Goal: Task Accomplishment & Management: Manage account settings

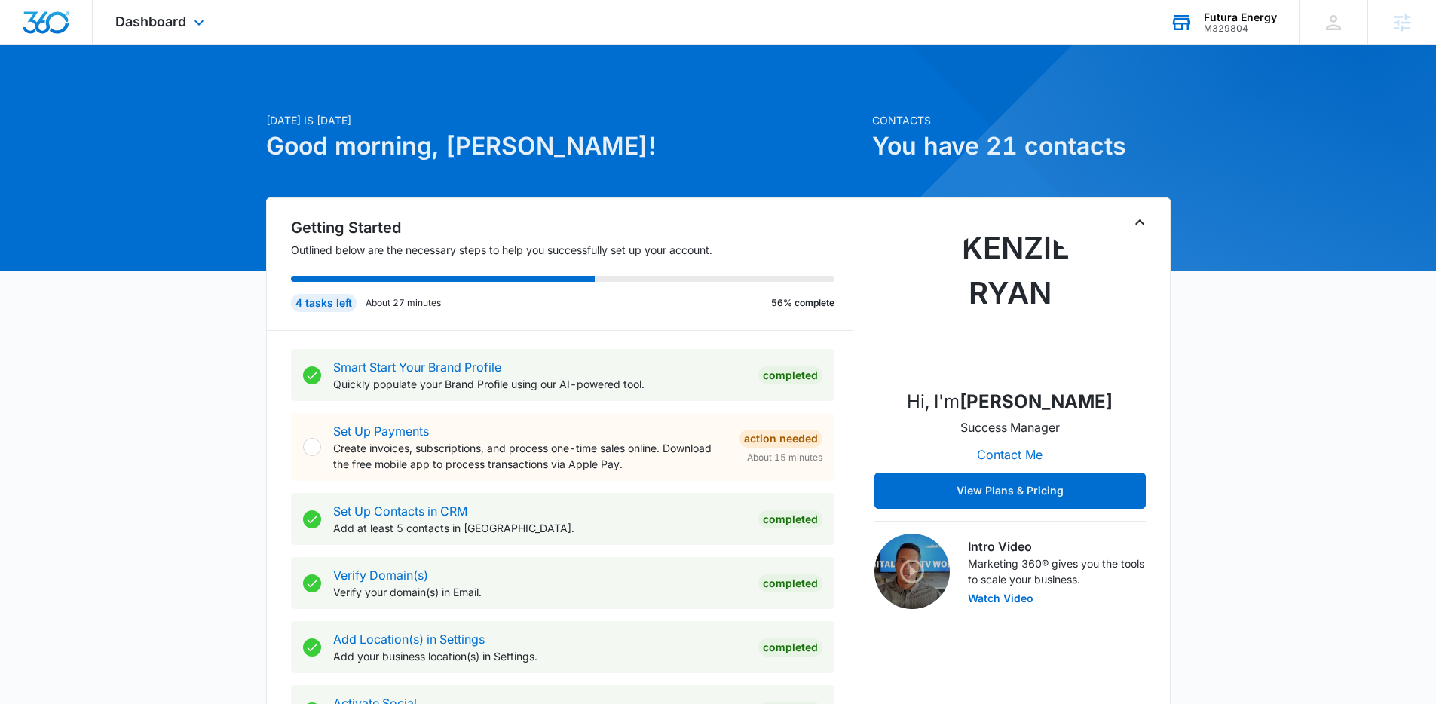
click at [1215, 34] on div "Futura Energy M329804 Your Accounts View All" at bounding box center [1224, 22] width 152 height 44
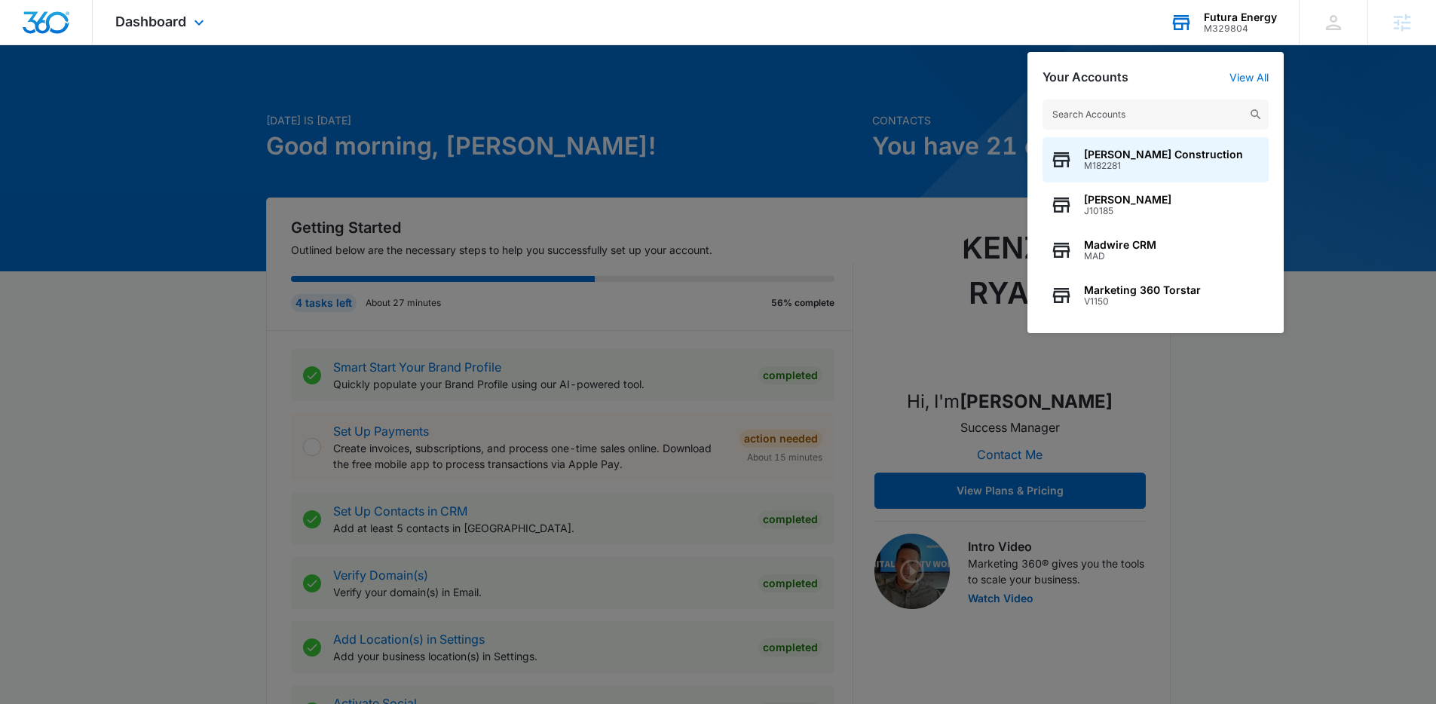
click at [1157, 118] on input "text" at bounding box center [1156, 115] width 226 height 30
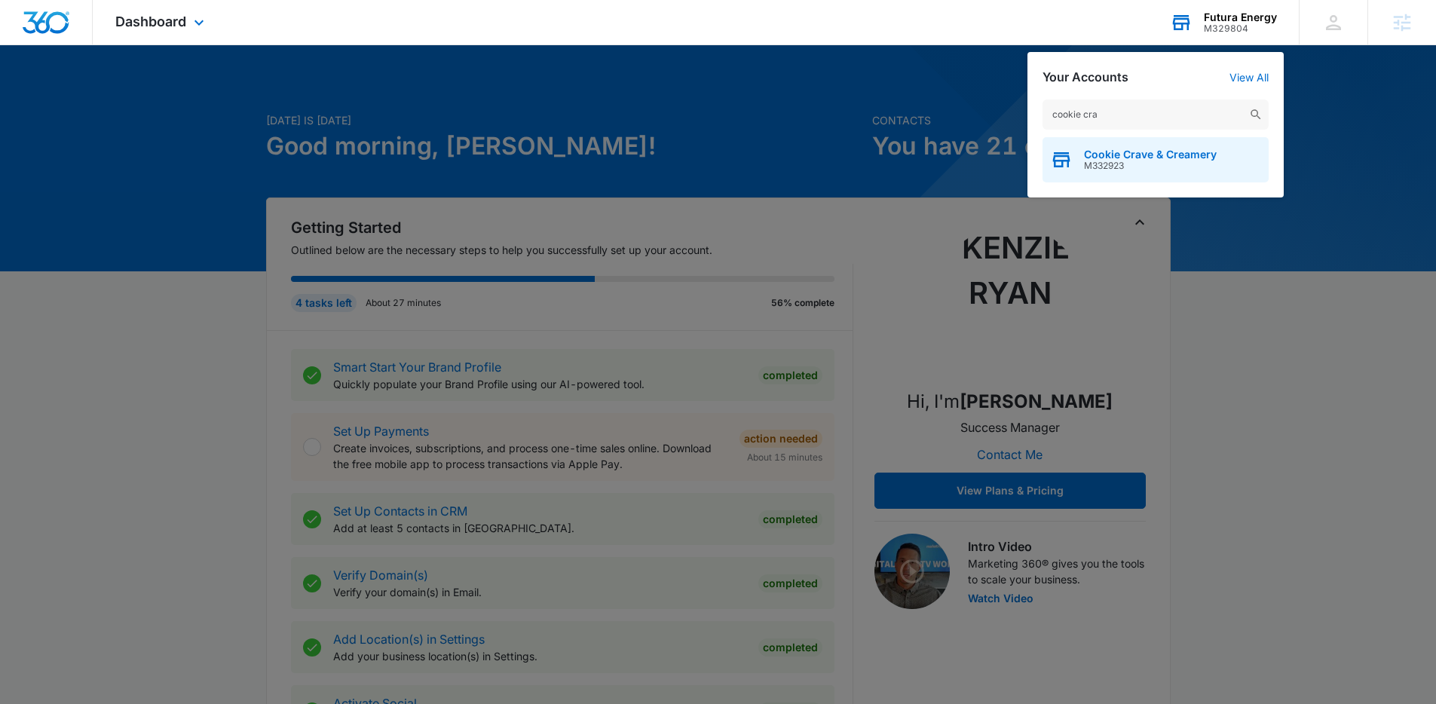
type input "cookie cra"
click at [1194, 163] on span "M332923" at bounding box center [1150, 166] width 133 height 11
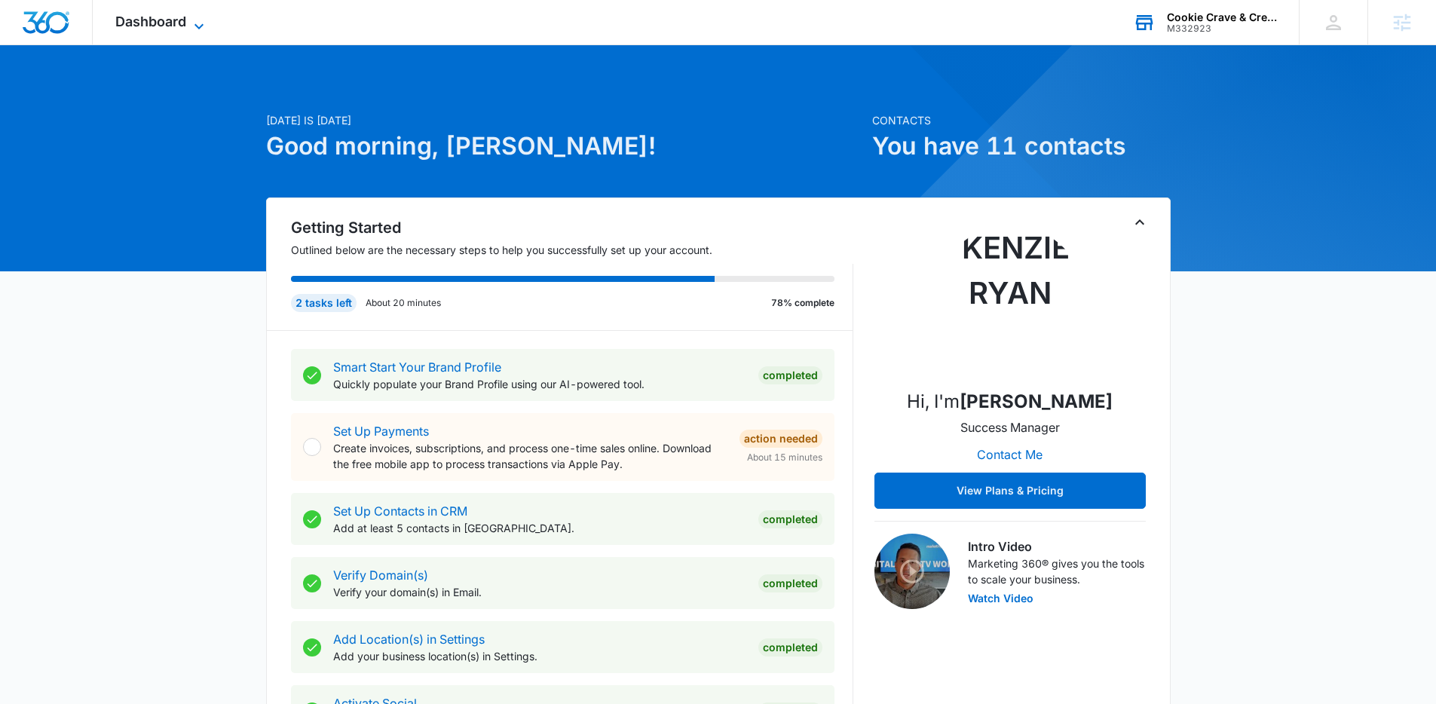
click at [154, 27] on span "Dashboard" at bounding box center [150, 22] width 71 height 16
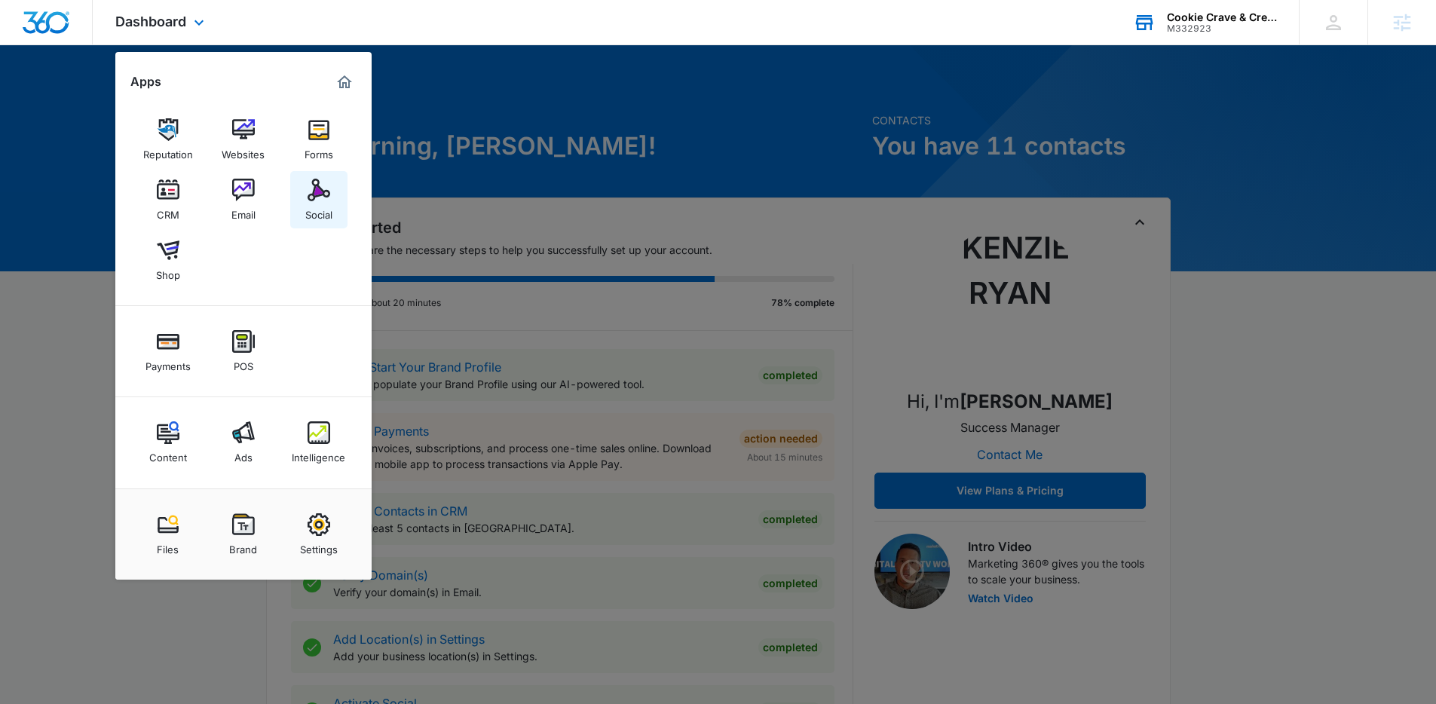
click at [323, 197] on img at bounding box center [319, 190] width 23 height 23
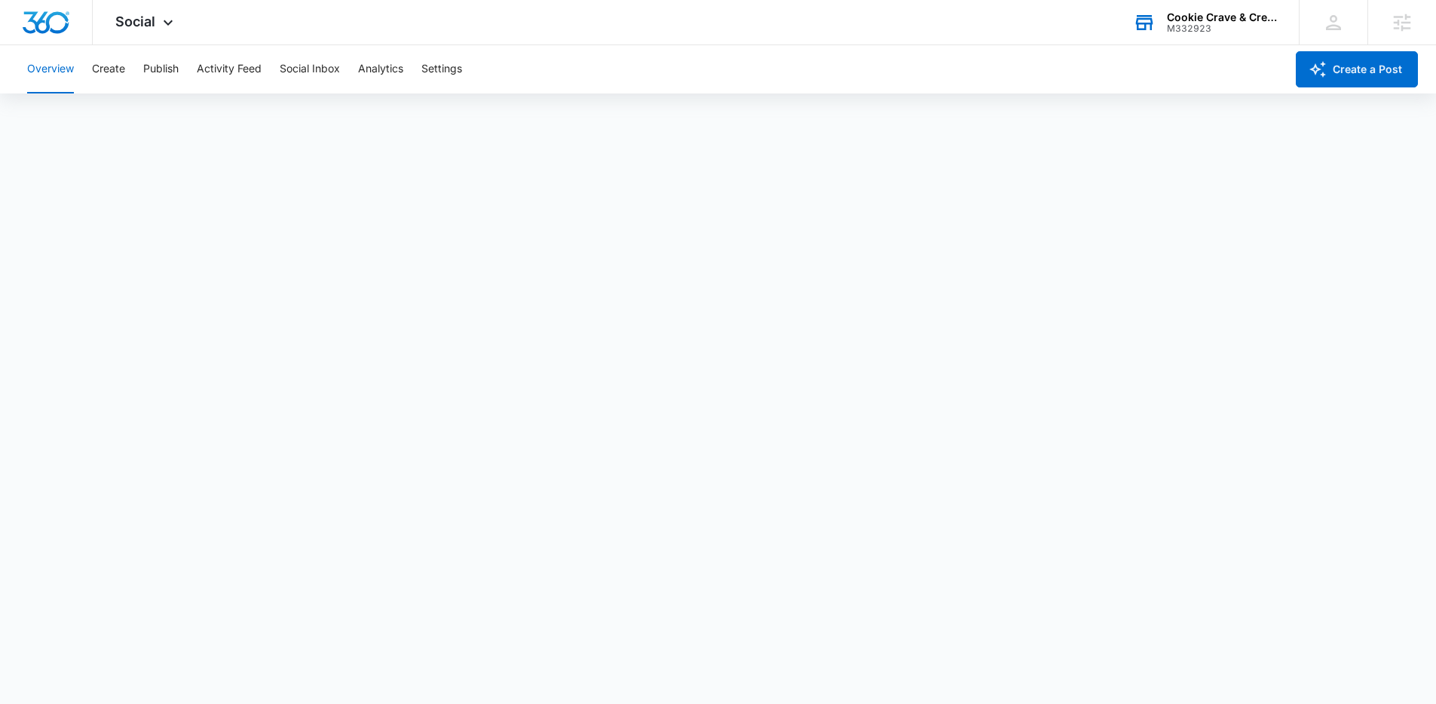
click at [129, 72] on div "Overview Create Publish Activity Feed Social Inbox Analytics Settings" at bounding box center [651, 69] width 1267 height 48
click at [104, 73] on button "Create" at bounding box center [108, 69] width 33 height 48
click at [171, 69] on button "Publish" at bounding box center [160, 69] width 35 height 48
click at [468, 69] on div "Overview Create Publish Activity Feed Social Inbox Analytics Settings" at bounding box center [651, 69] width 1267 height 48
click at [437, 72] on button "Settings" at bounding box center [441, 69] width 41 height 48
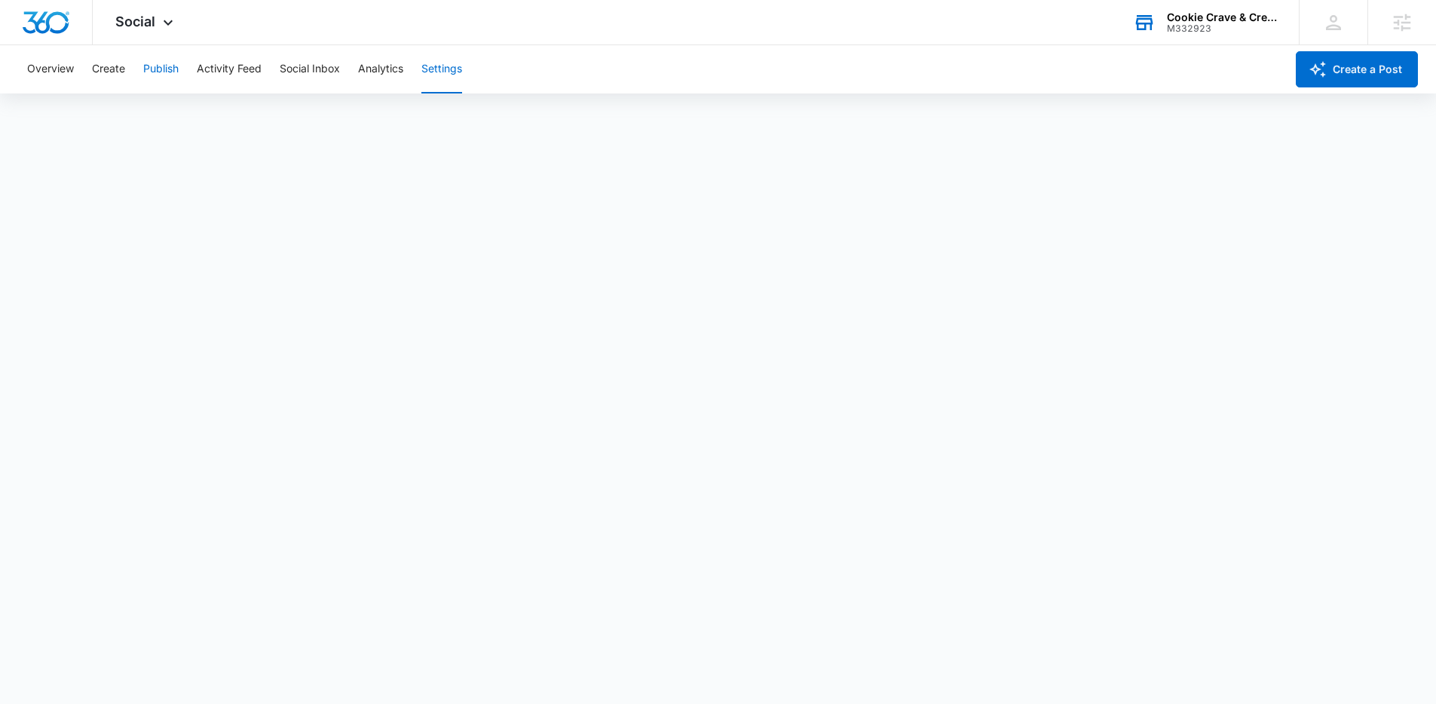
click at [166, 69] on button "Publish" at bounding box center [160, 69] width 35 height 48
click at [115, 75] on button "Create" at bounding box center [108, 69] width 33 height 48
click at [157, 68] on button "Publish" at bounding box center [160, 69] width 35 height 48
click at [118, 121] on button "Schedules" at bounding box center [115, 115] width 51 height 42
click at [43, 121] on button "Calendar" at bounding box center [49, 115] width 44 height 42
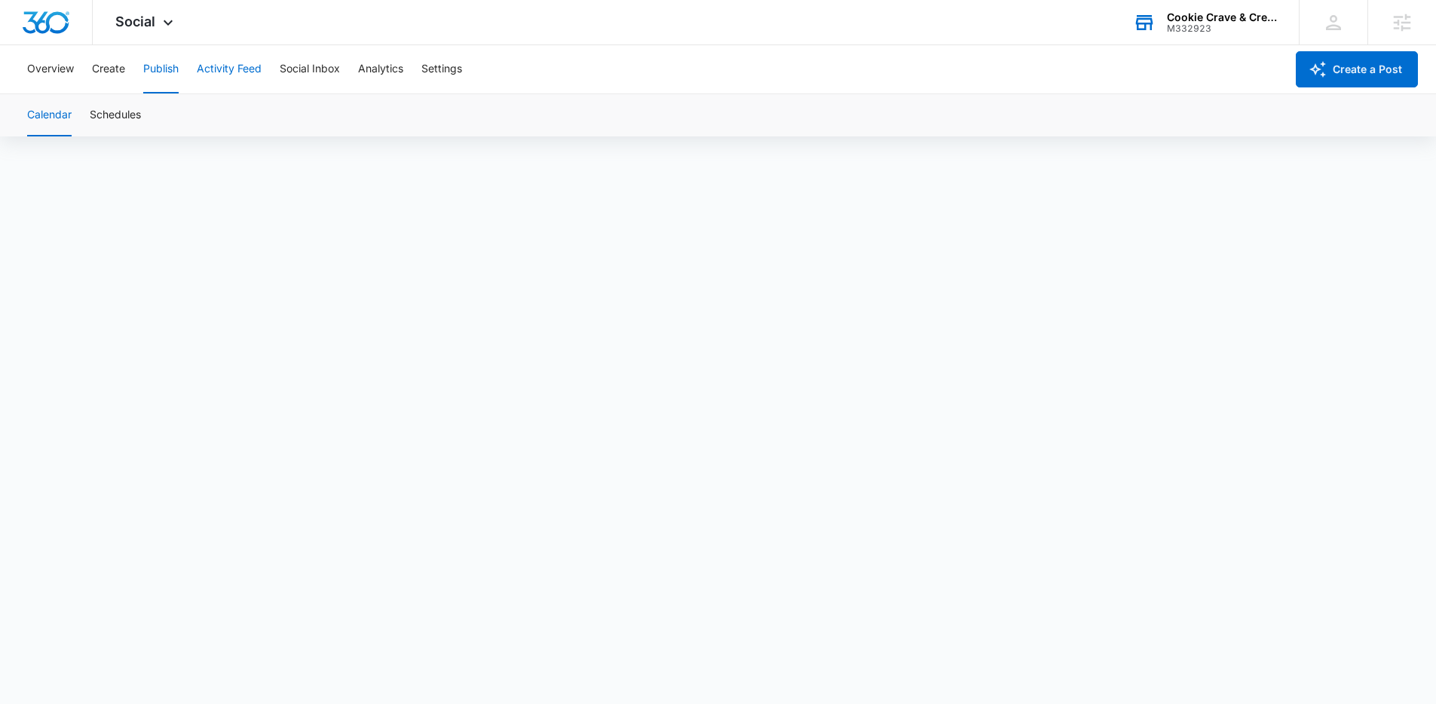
click at [230, 64] on button "Activity Feed" at bounding box center [229, 69] width 65 height 48
click at [161, 69] on button "Publish" at bounding box center [160, 69] width 35 height 48
click at [127, 75] on div "Overview Create Publish Activity Feed Social Inbox Analytics Settings" at bounding box center [651, 69] width 1267 height 48
click at [120, 75] on button "Create" at bounding box center [108, 69] width 33 height 48
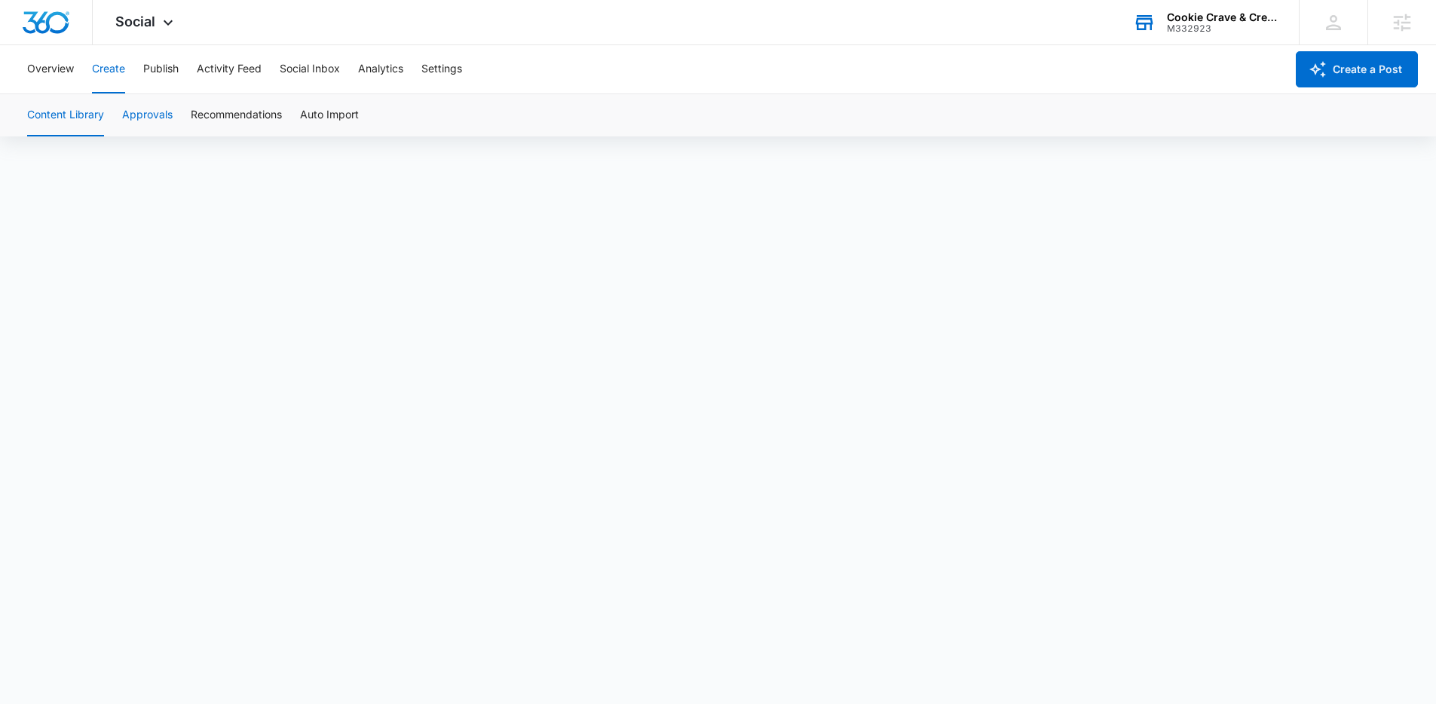
click at [140, 118] on button "Approvals" at bounding box center [147, 115] width 51 height 42
click at [157, 69] on button "Publish" at bounding box center [160, 69] width 35 height 48
click at [62, 119] on button "Calendar" at bounding box center [49, 115] width 44 height 42
click at [1343, 67] on button "Create a Post" at bounding box center [1357, 69] width 122 height 36
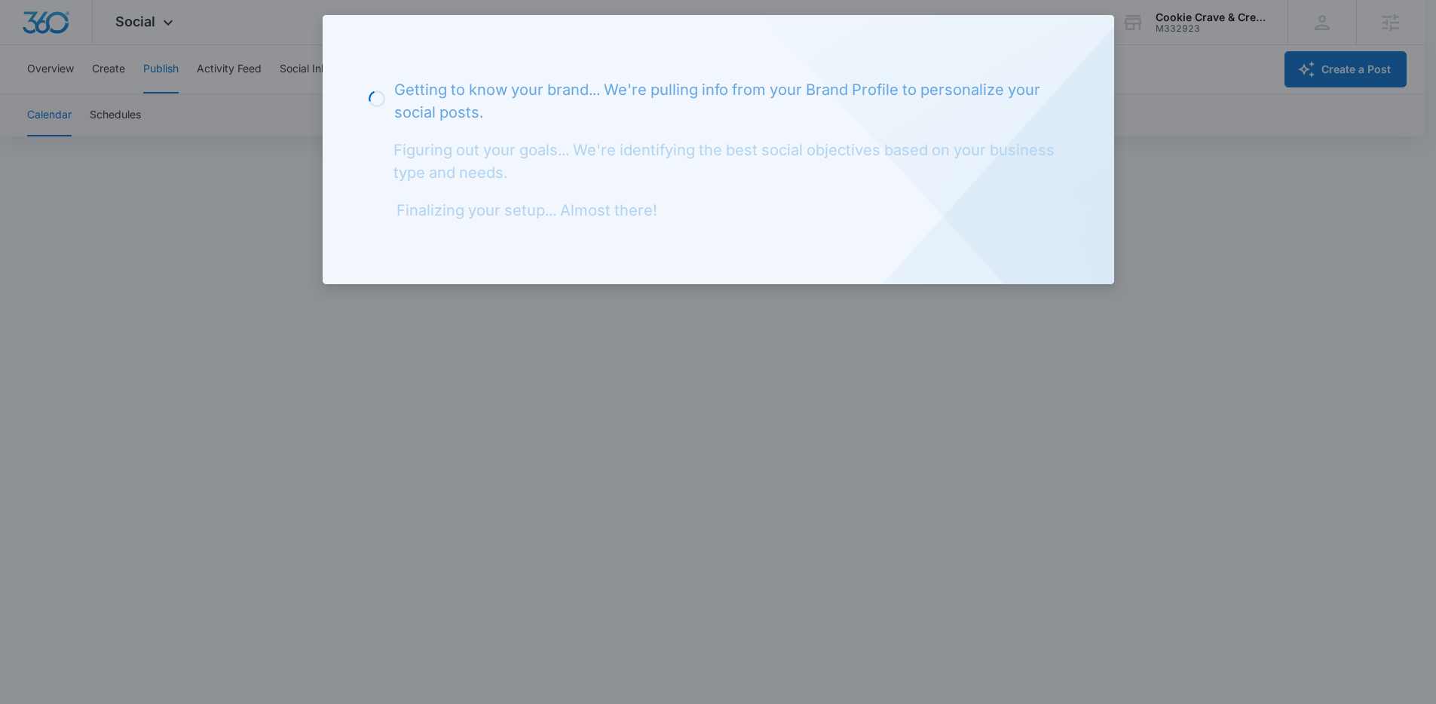
click at [615, 127] on div "Loading Getting to know your brand... We're pulling info from your Brand Profil…" at bounding box center [719, 149] width 792 height 269
click at [258, 226] on div at bounding box center [718, 352] width 1436 height 704
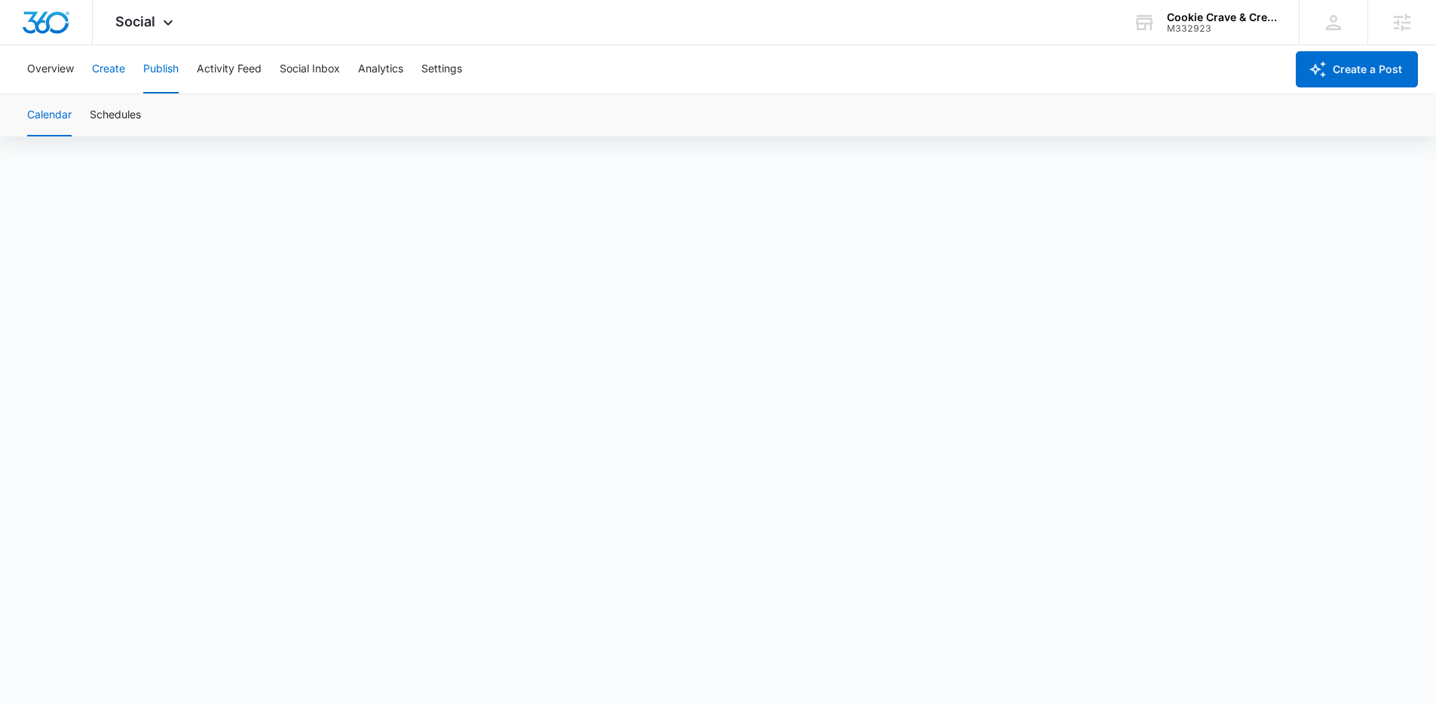
click at [115, 72] on button "Create" at bounding box center [108, 69] width 33 height 48
click at [156, 118] on button "Approvals" at bounding box center [147, 115] width 51 height 42
click at [64, 70] on button "Overview" at bounding box center [50, 69] width 47 height 48
click at [127, 76] on div "Overview Create Publish Activity Feed Social Inbox Analytics Settings" at bounding box center [651, 69] width 1267 height 48
click at [177, 80] on button "Publish" at bounding box center [160, 69] width 35 height 48
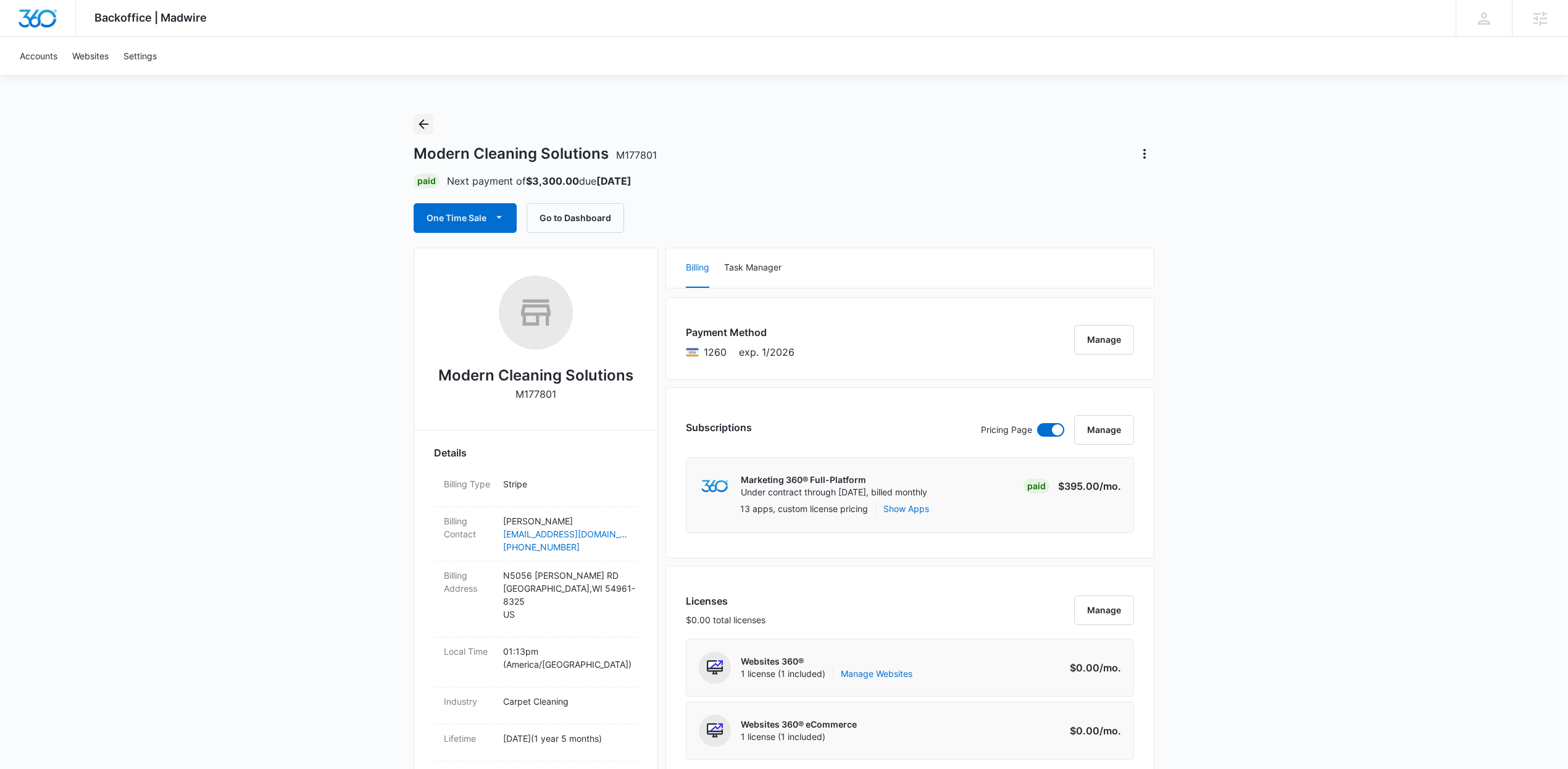
click at [418, 120] on icon "Back" at bounding box center [423, 124] width 15 height 15
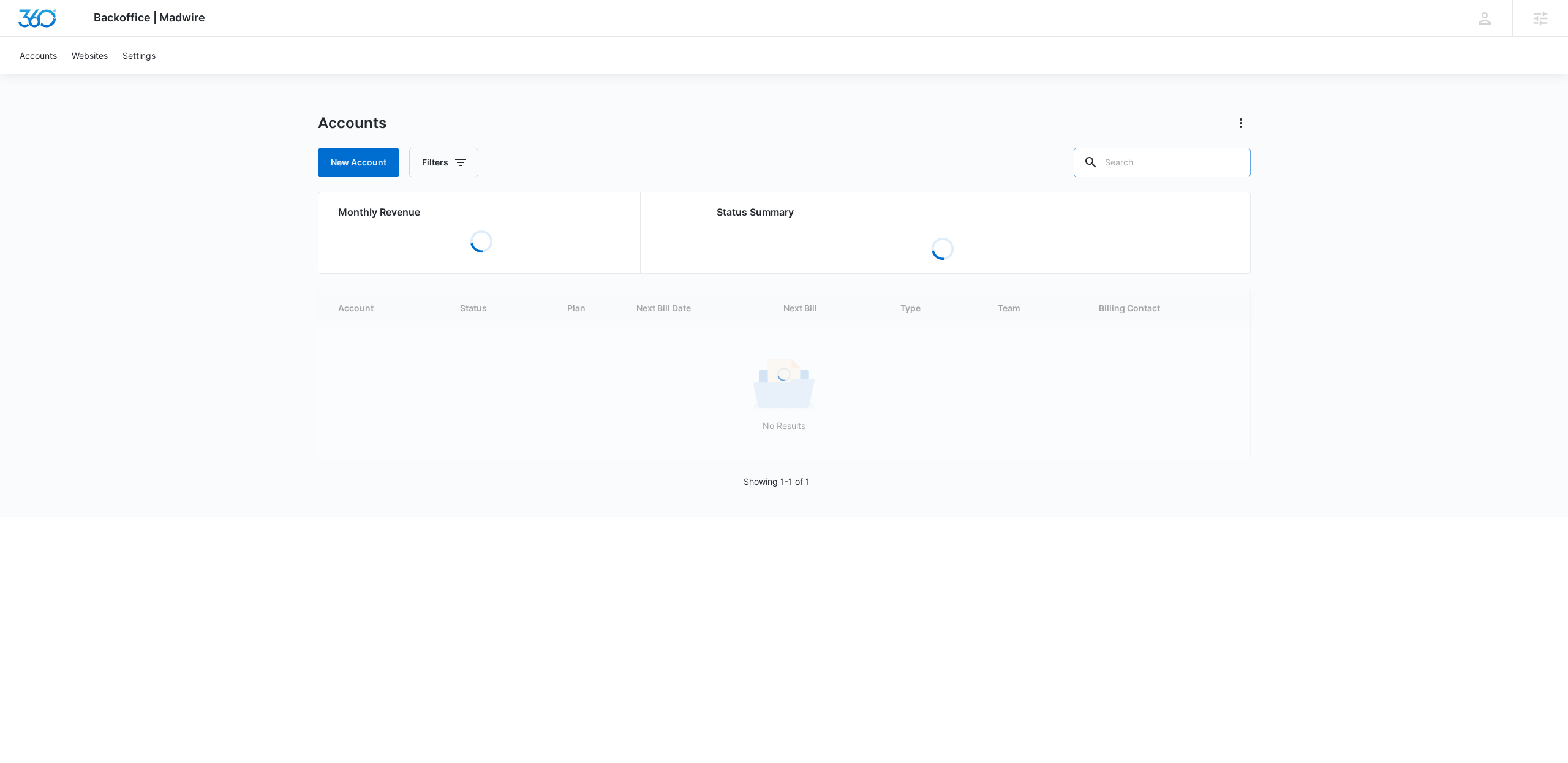
click at [1206, 157] on input "text" at bounding box center [1163, 163] width 177 height 29
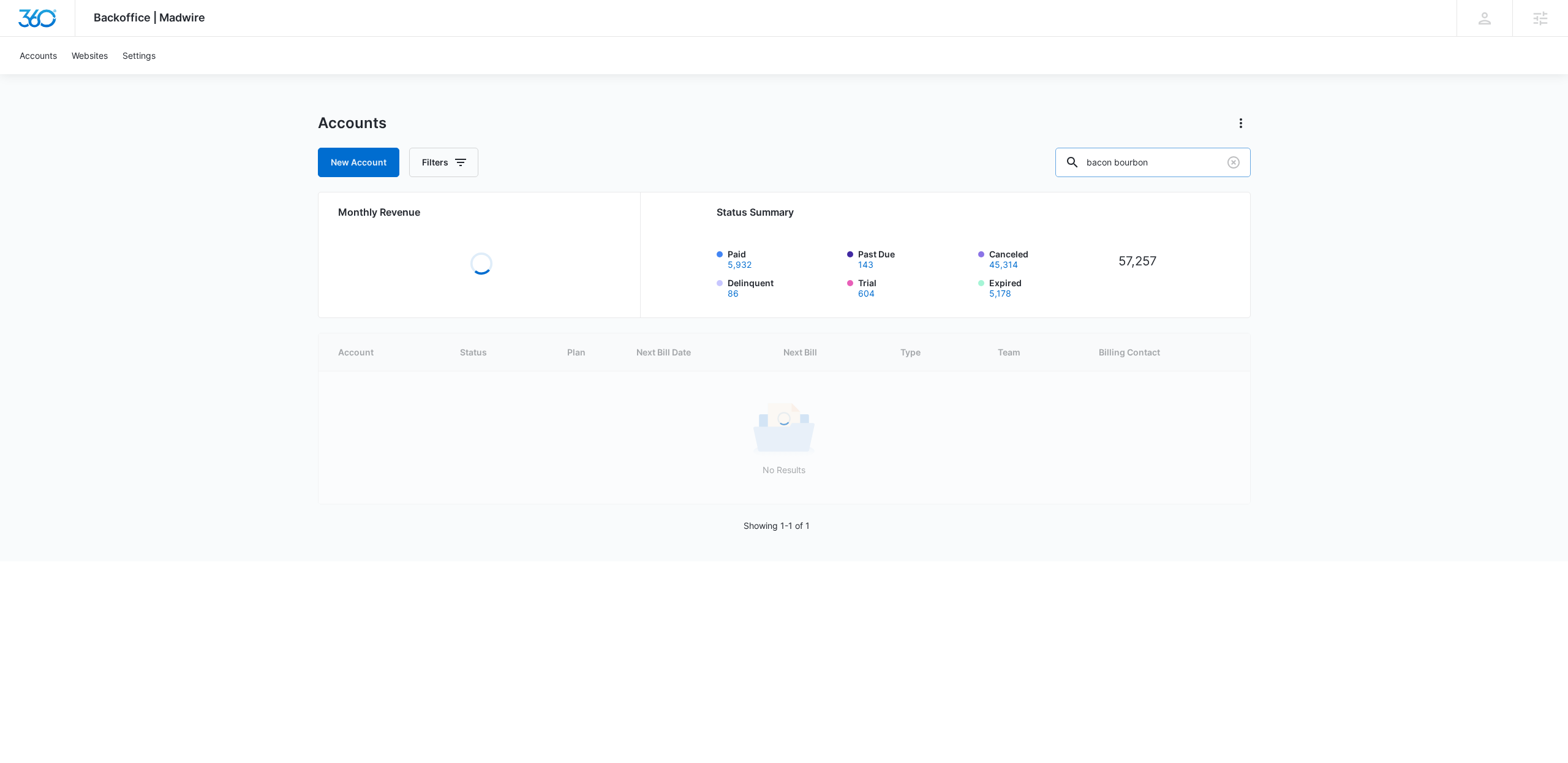
type input "bacon bourbon"
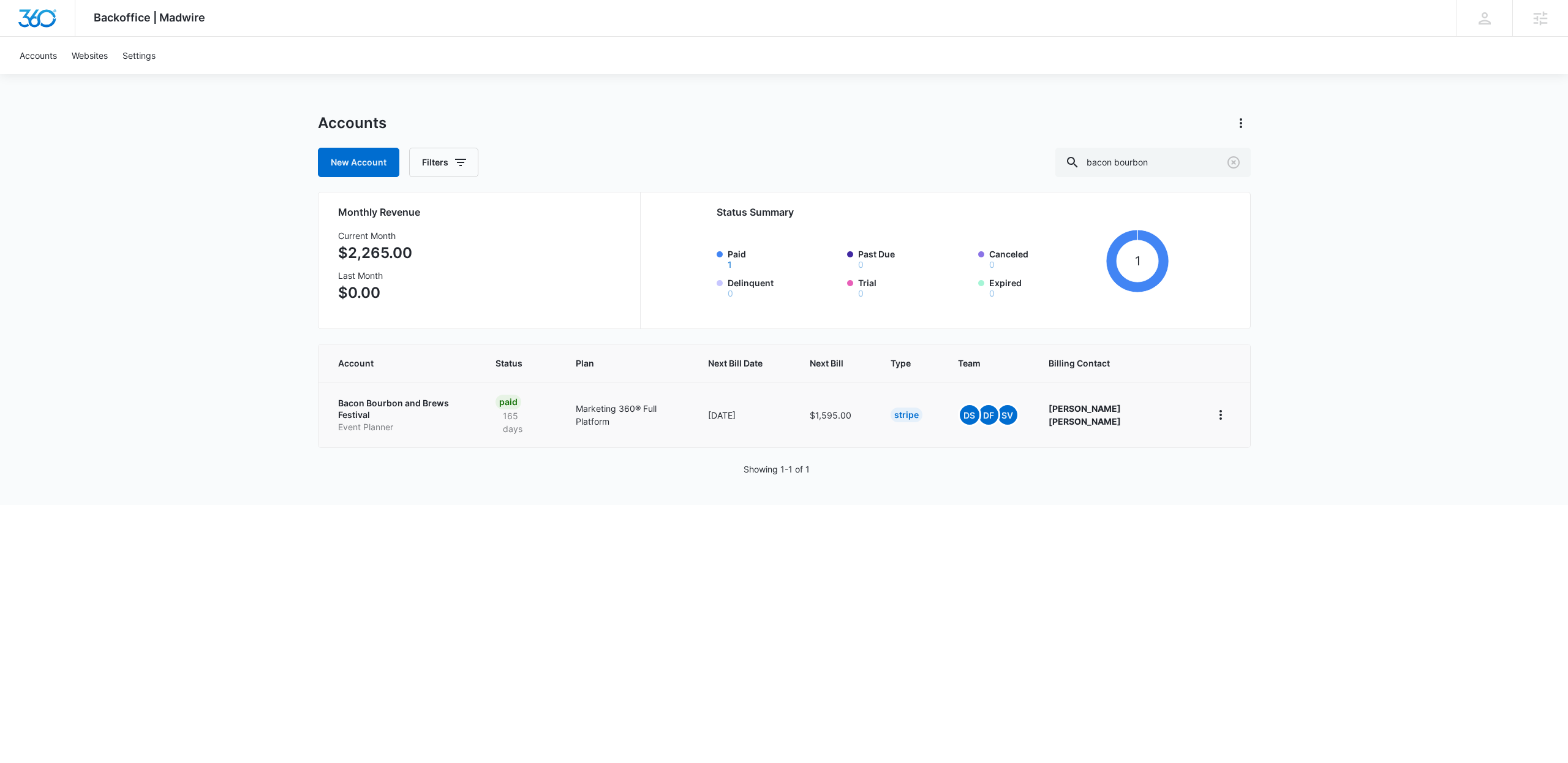
click at [380, 407] on p "Bacon Bourbon and Brews Festival" at bounding box center [402, 409] width 128 height 24
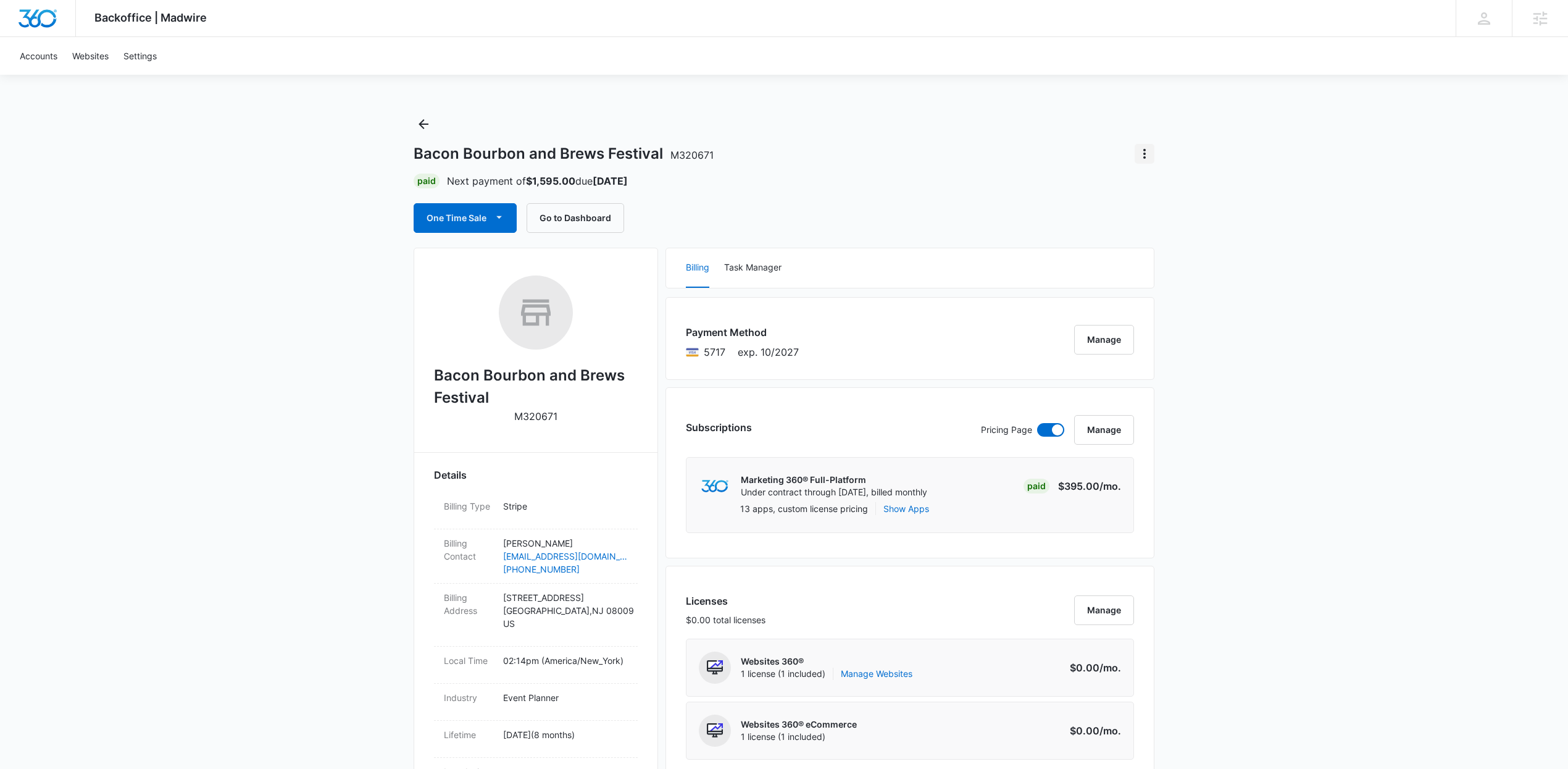
click at [1138, 151] on icon "Actions" at bounding box center [1145, 154] width 15 height 15
click at [1148, 189] on button "Close Account" at bounding box center [1186, 188] width 102 height 19
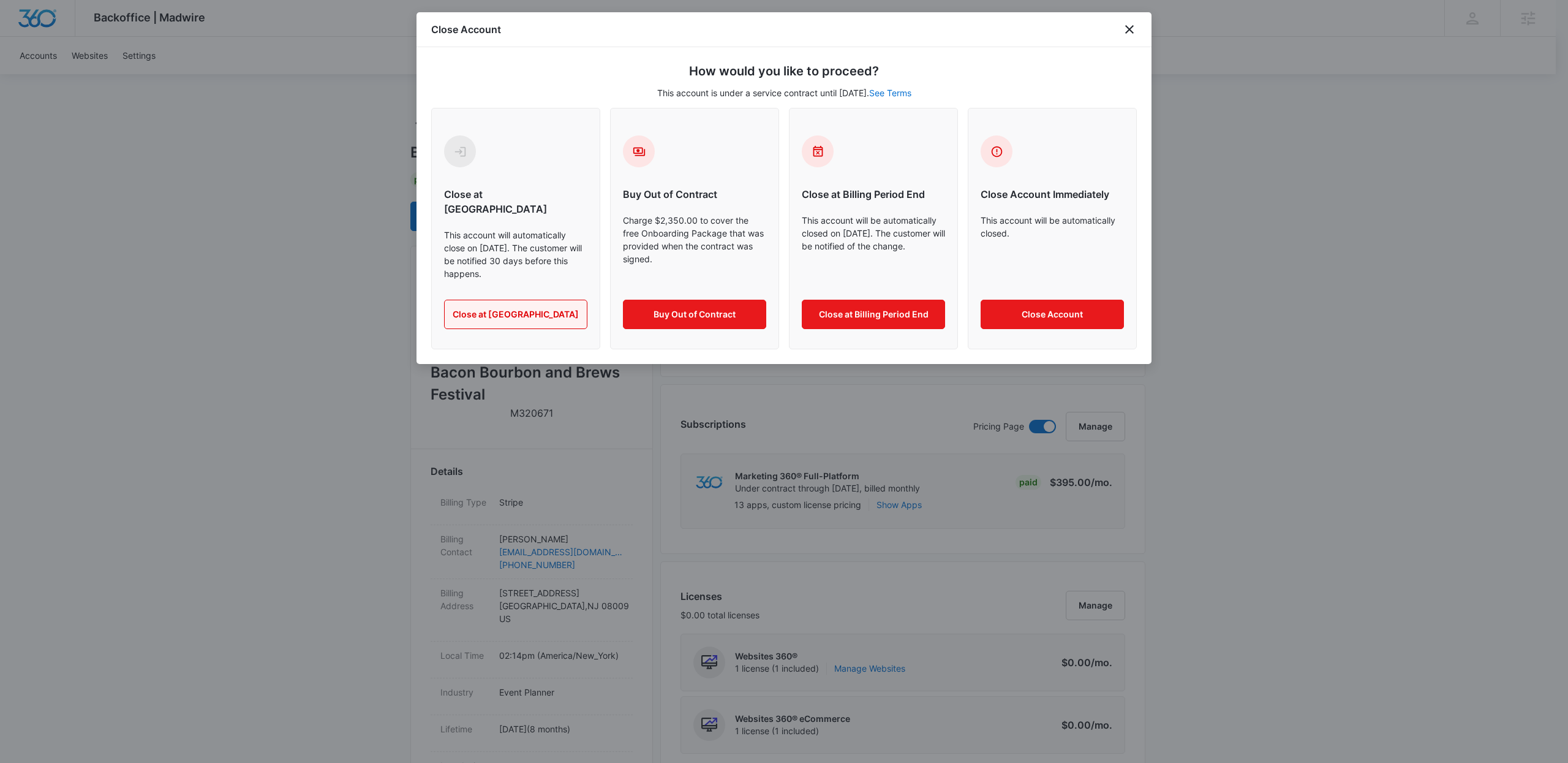
click at [522, 301] on button "Close at Contract End" at bounding box center [516, 314] width 143 height 29
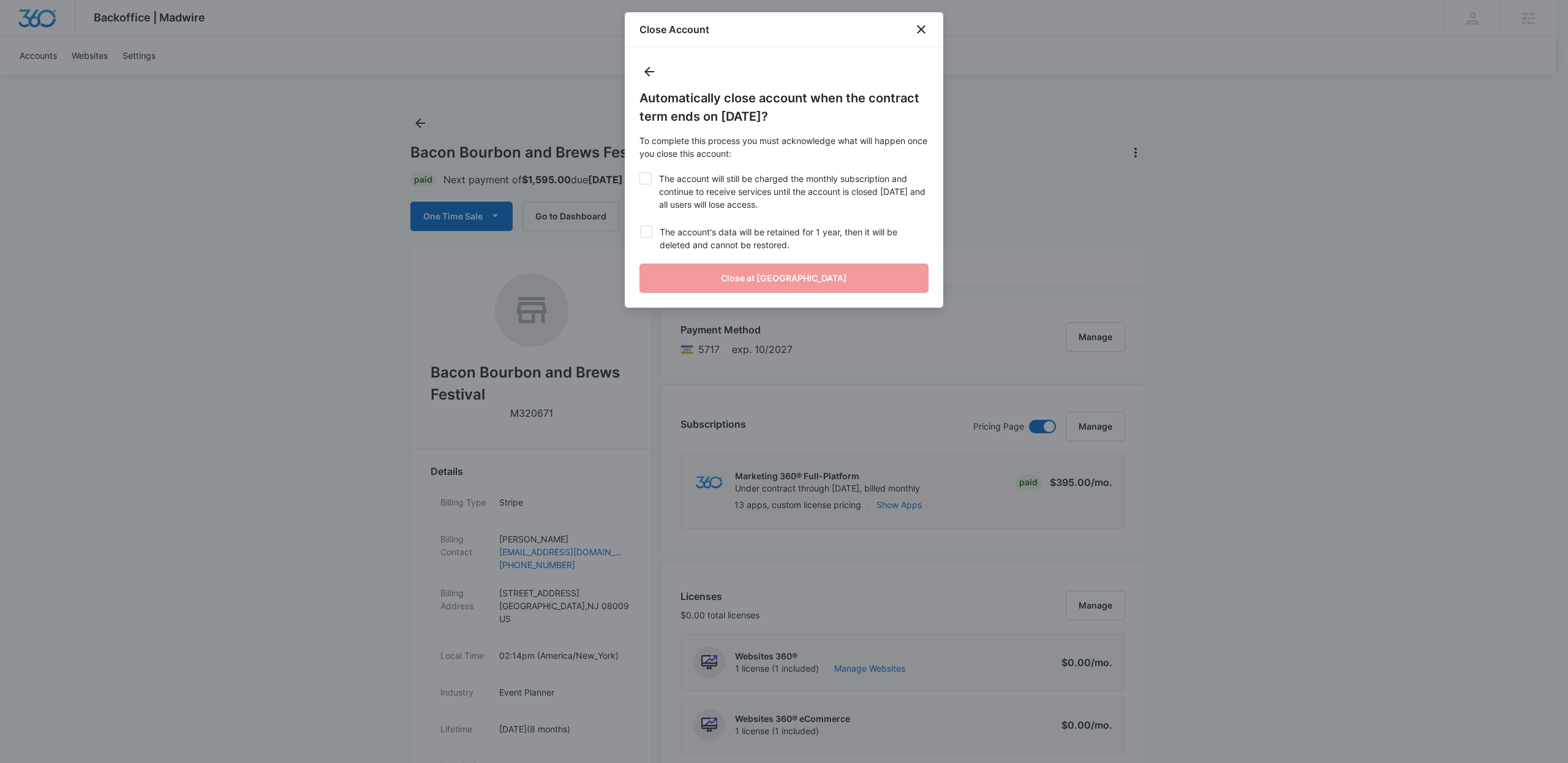
click at [675, 179] on label "The account will still be charged the monthly subscription and continue to rece…" at bounding box center [784, 192] width 289 height 39
click at [639, 173] on input "The account will still be charged the monthly subscription and continue to rece…" at bounding box center [639, 172] width 0 height 1
checkbox input "true"
click at [760, 232] on label "The account's data will be retained for 1 year, then it will be deleted and can…" at bounding box center [784, 238] width 289 height 26
click at [640, 226] on input "The account's data will be retained for 1 year, then it will be deleted and can…" at bounding box center [639, 225] width 1 height 1
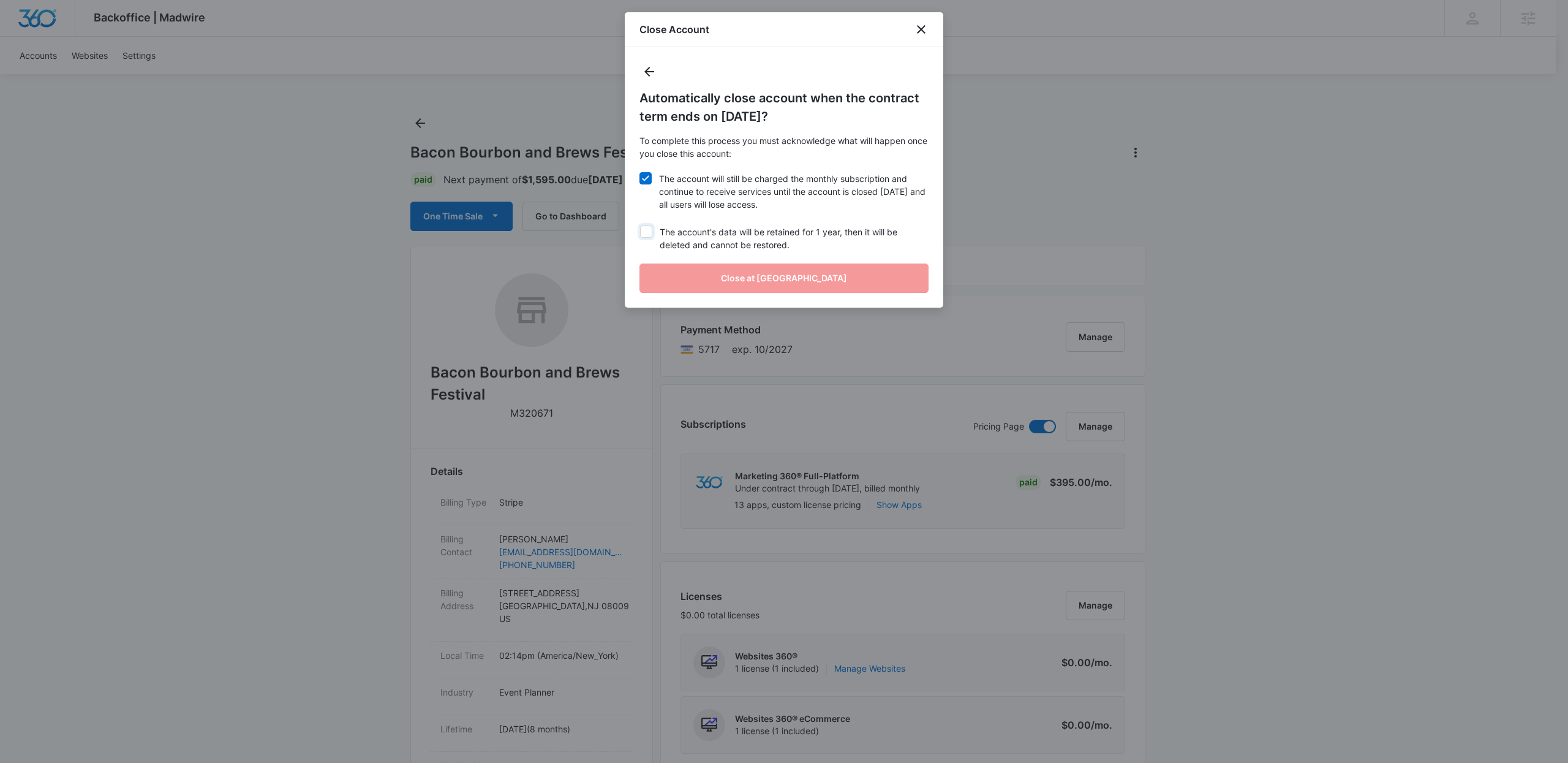
checkbox input "true"
click at [765, 270] on button "Close at Contract End" at bounding box center [784, 278] width 289 height 29
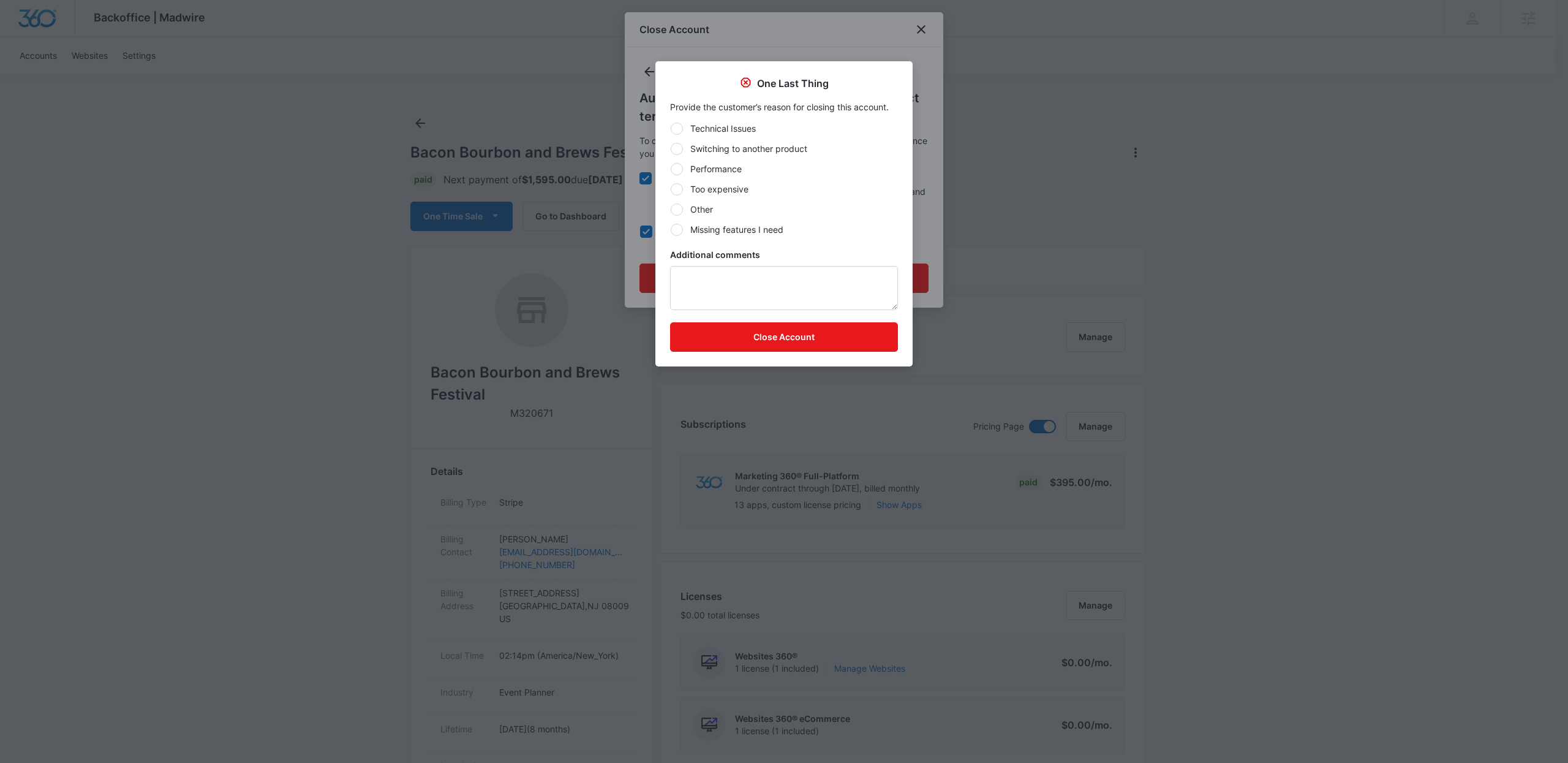
click at [713, 208] on label "Other" at bounding box center [784, 210] width 227 height 13
click at [671, 209] on input "Other" at bounding box center [670, 209] width 1 height 1
radio input "true"
click at [720, 262] on div "Additional comments" at bounding box center [784, 279] width 227 height 62
click at [716, 275] on textarea "Additional comments" at bounding box center [784, 288] width 227 height 44
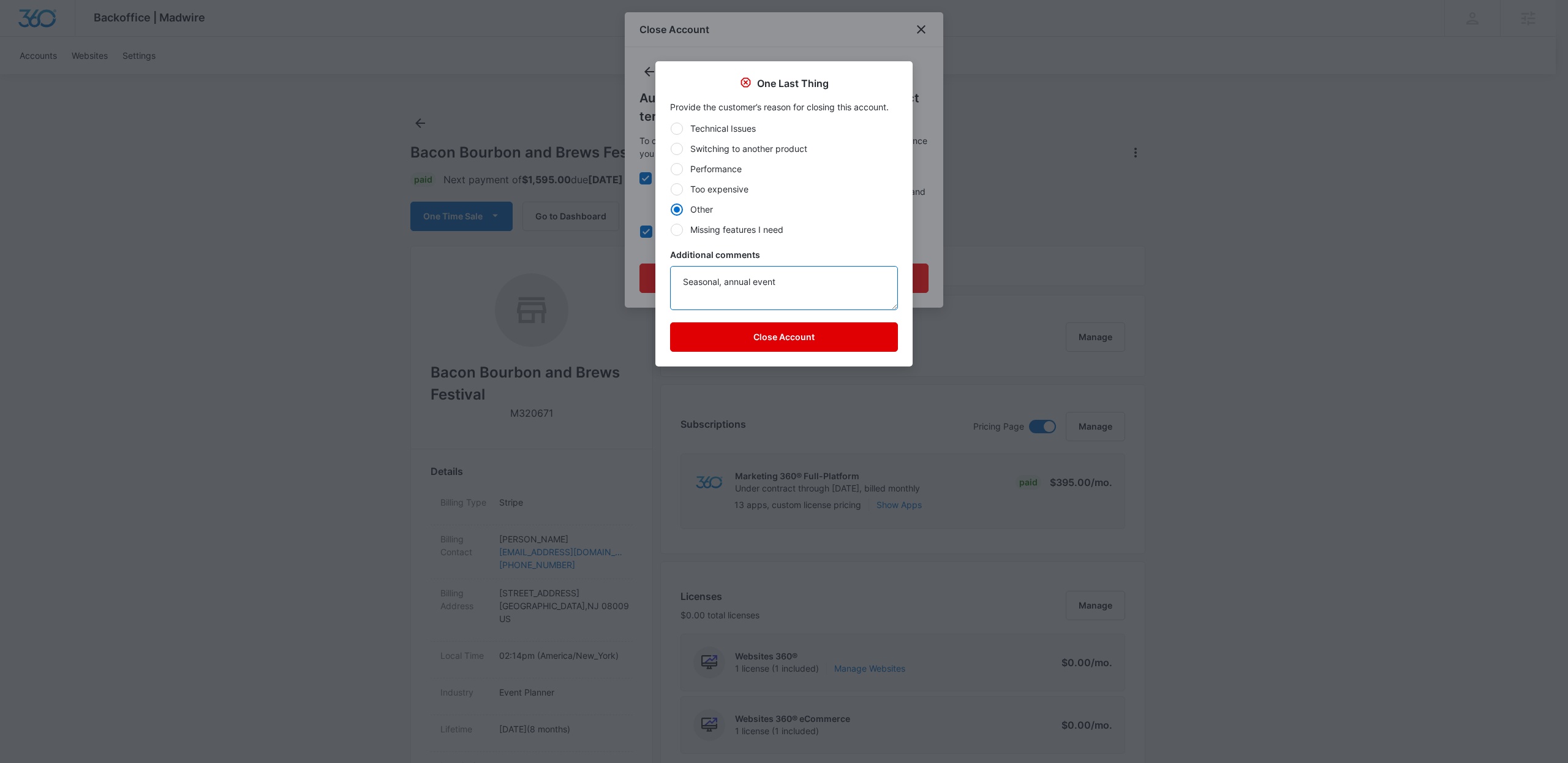
type textarea "Seasonal, annual event"
click at [741, 332] on button "Close Account" at bounding box center [784, 337] width 227 height 29
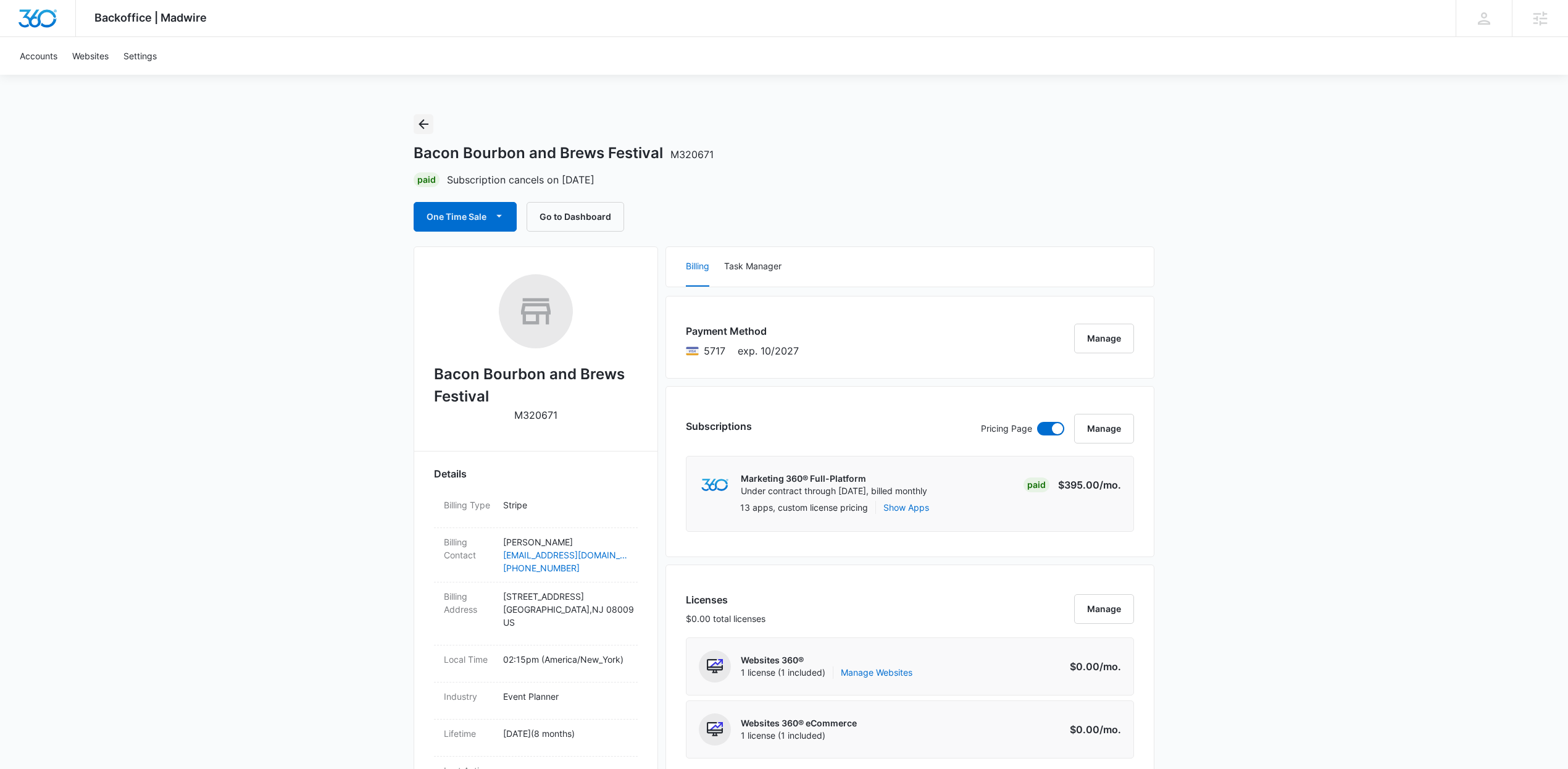
click at [415, 120] on button "Back" at bounding box center [423, 124] width 20 height 20
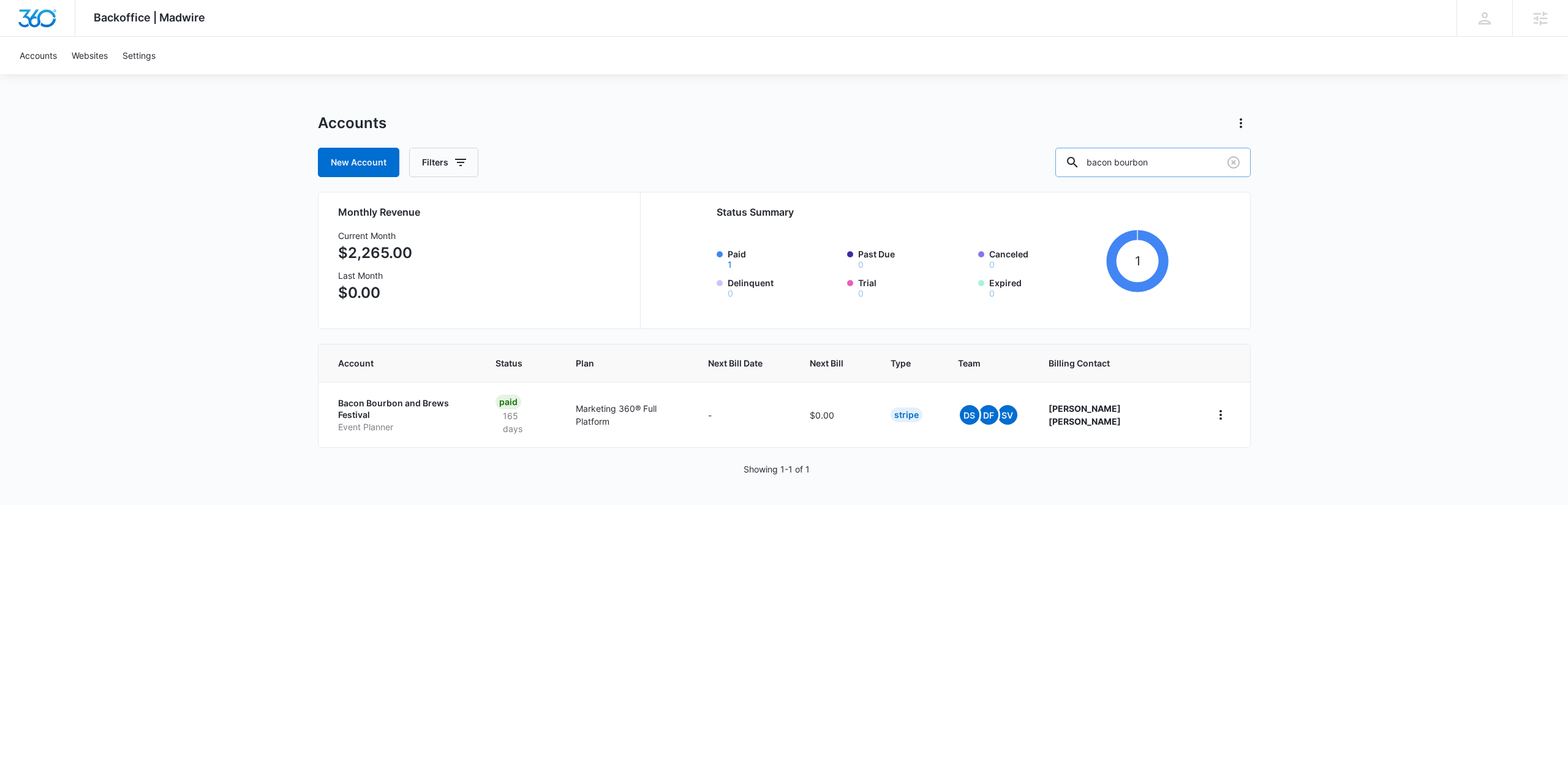
click at [1181, 168] on input "bacon bourbon" at bounding box center [1153, 163] width 196 height 29
type input "arigatai"
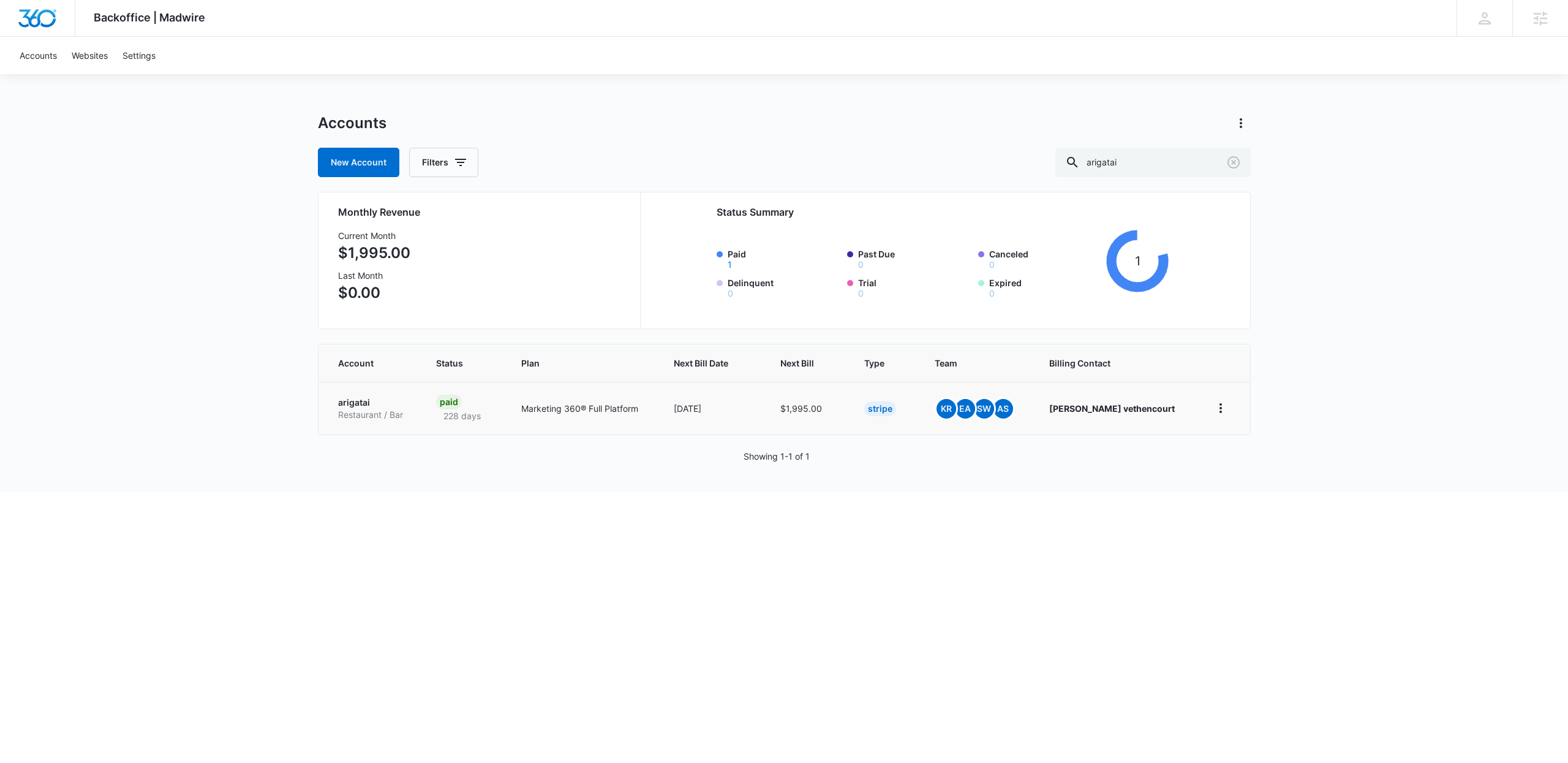
click at [392, 390] on td "arigatai Restaurant / Bar" at bounding box center [370, 408] width 103 height 53
click at [368, 399] on p "arigatai" at bounding box center [372, 402] width 69 height 12
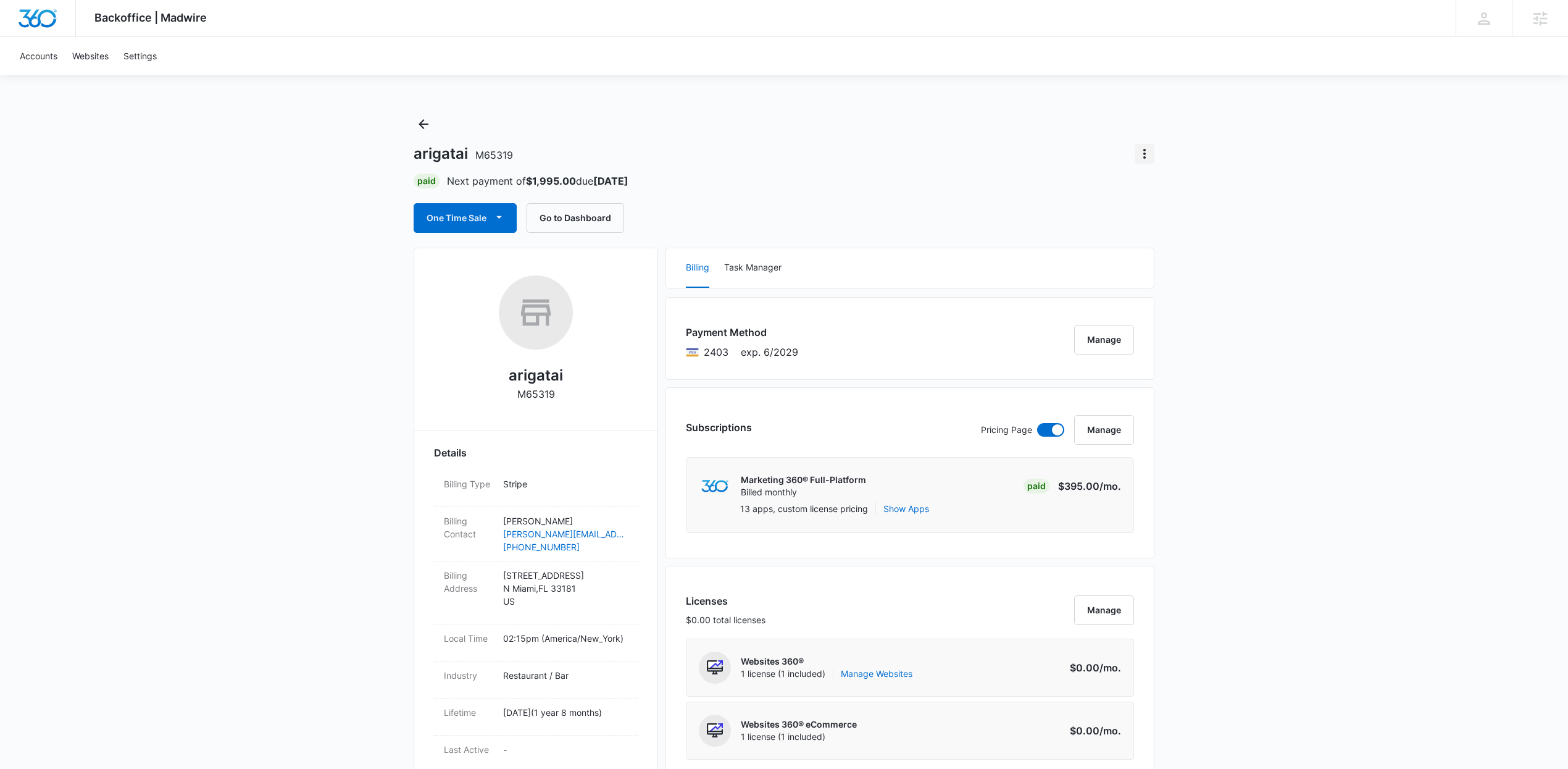
click at [1138, 155] on icon "Actions" at bounding box center [1145, 154] width 15 height 15
click at [1182, 184] on div "Close Account" at bounding box center [1179, 188] width 58 height 9
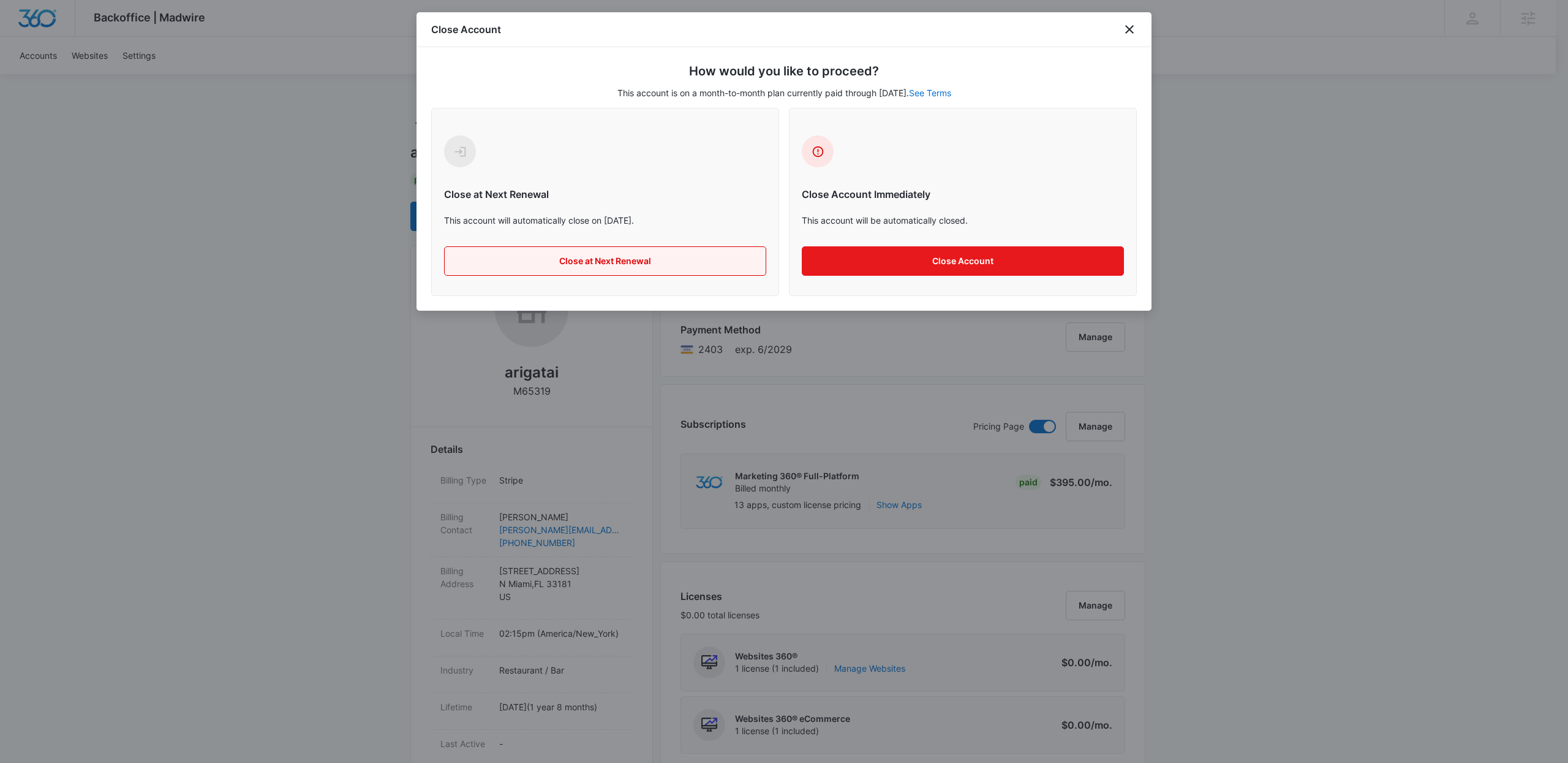
click at [649, 256] on button "Close at Next Renewal" at bounding box center [605, 261] width 323 height 29
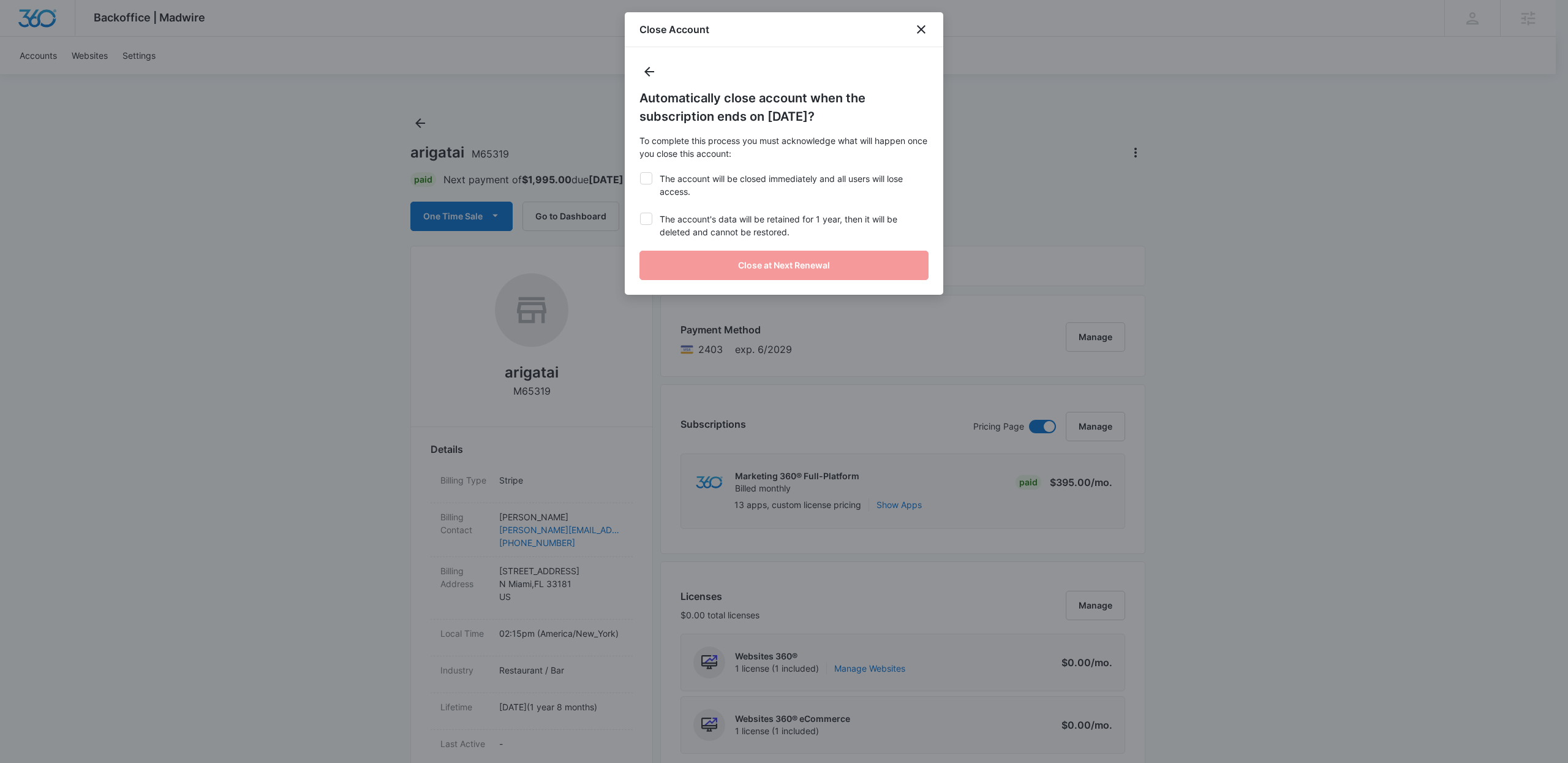
click at [695, 184] on label "The account will be closed immediately and all users will lose access." at bounding box center [784, 185] width 289 height 26
click at [640, 173] on input "The account will be closed immediately and all users will lose access." at bounding box center [639, 172] width 1 height 1
checkbox input "true"
click at [690, 220] on label "The account's data will be retained for 1 year, then it will be deleted and can…" at bounding box center [784, 226] width 289 height 26
click at [640, 213] on input "The account's data will be retained for 1 year, then it will be deleted and can…" at bounding box center [639, 213] width 1 height 1
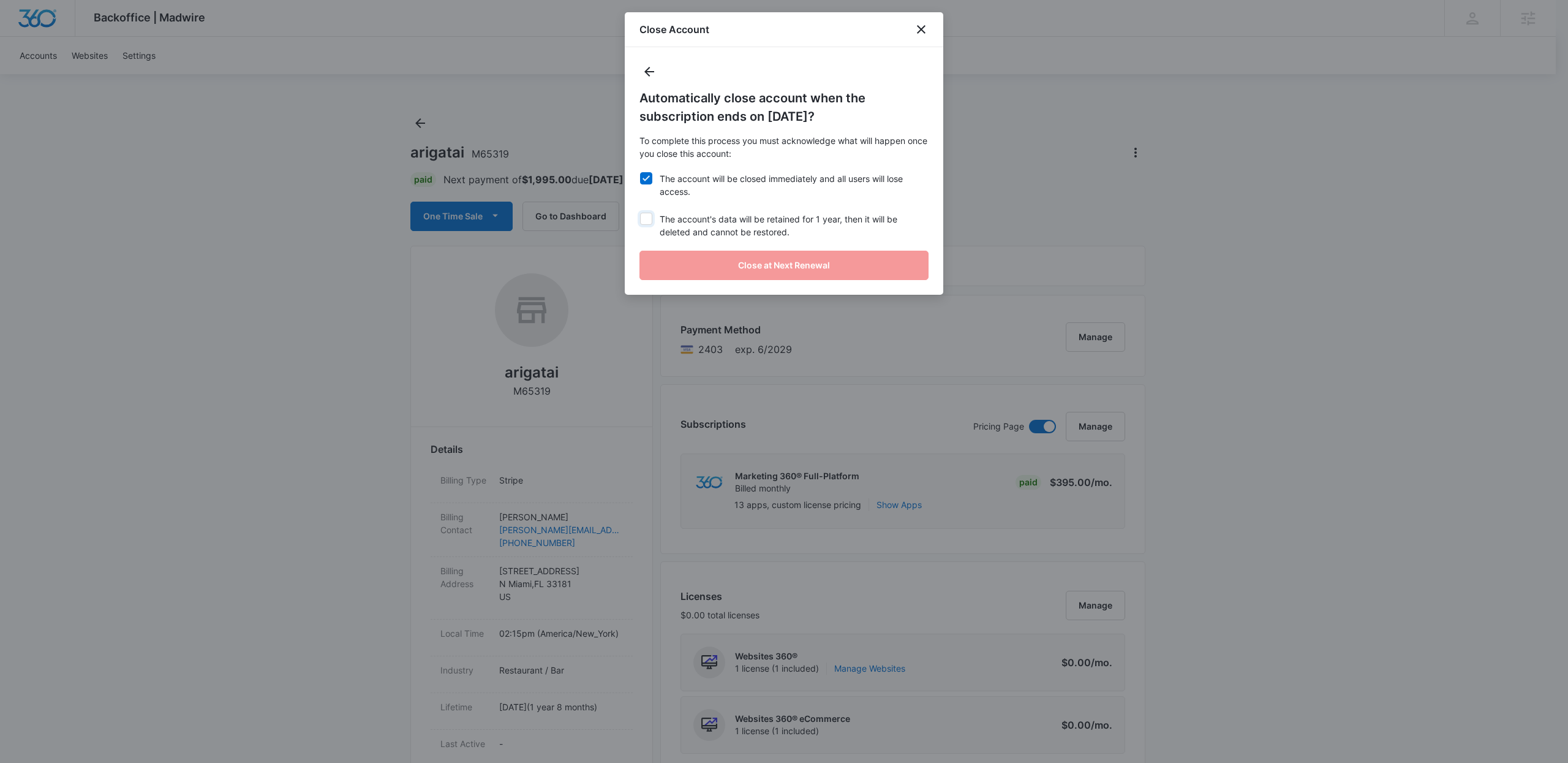
checkbox input "true"
click at [696, 263] on button "Close at Next Renewal" at bounding box center [784, 265] width 289 height 29
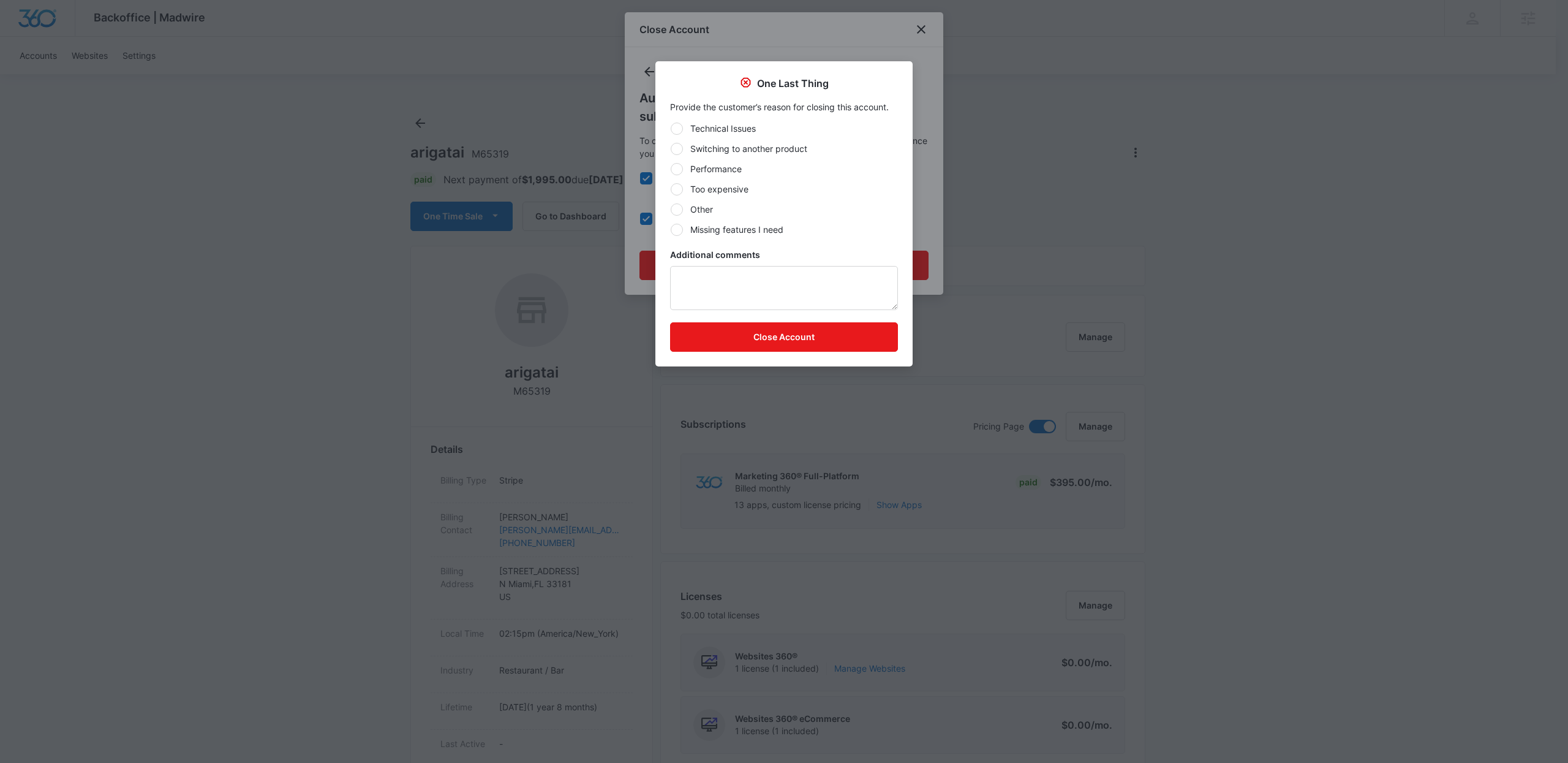
click at [750, 185] on label "Too expensive" at bounding box center [784, 189] width 227 height 13
click at [671, 189] on input "Too expensive" at bounding box center [670, 189] width 1 height 1
radio input "true"
click at [808, 344] on button "Close Account" at bounding box center [784, 337] width 227 height 29
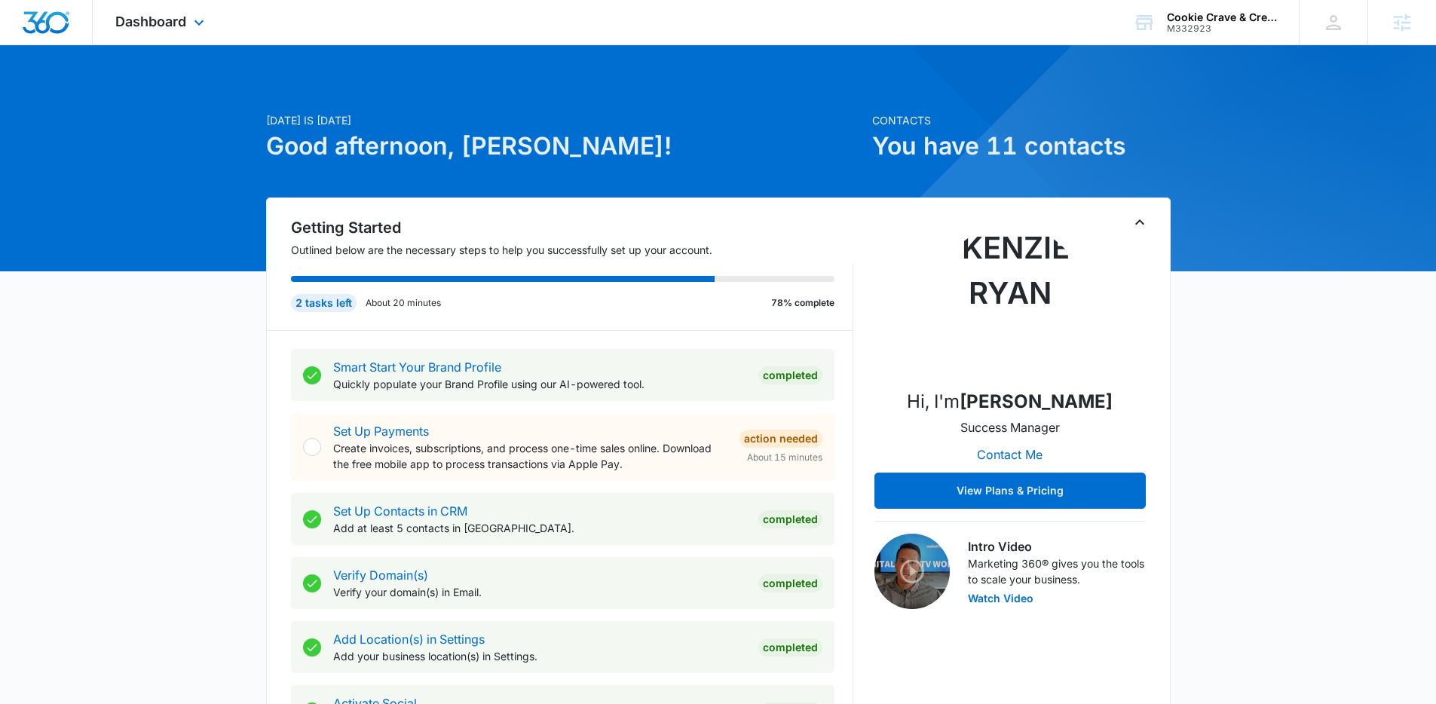
drag, startPoint x: 143, startPoint y: 32, endPoint x: 160, endPoint y: 64, distance: 36.8
click at [143, 32] on div "Dashboard Apps Reputation Websites Forms CRM Email Social Shop Payments POS Con…" at bounding box center [162, 22] width 138 height 44
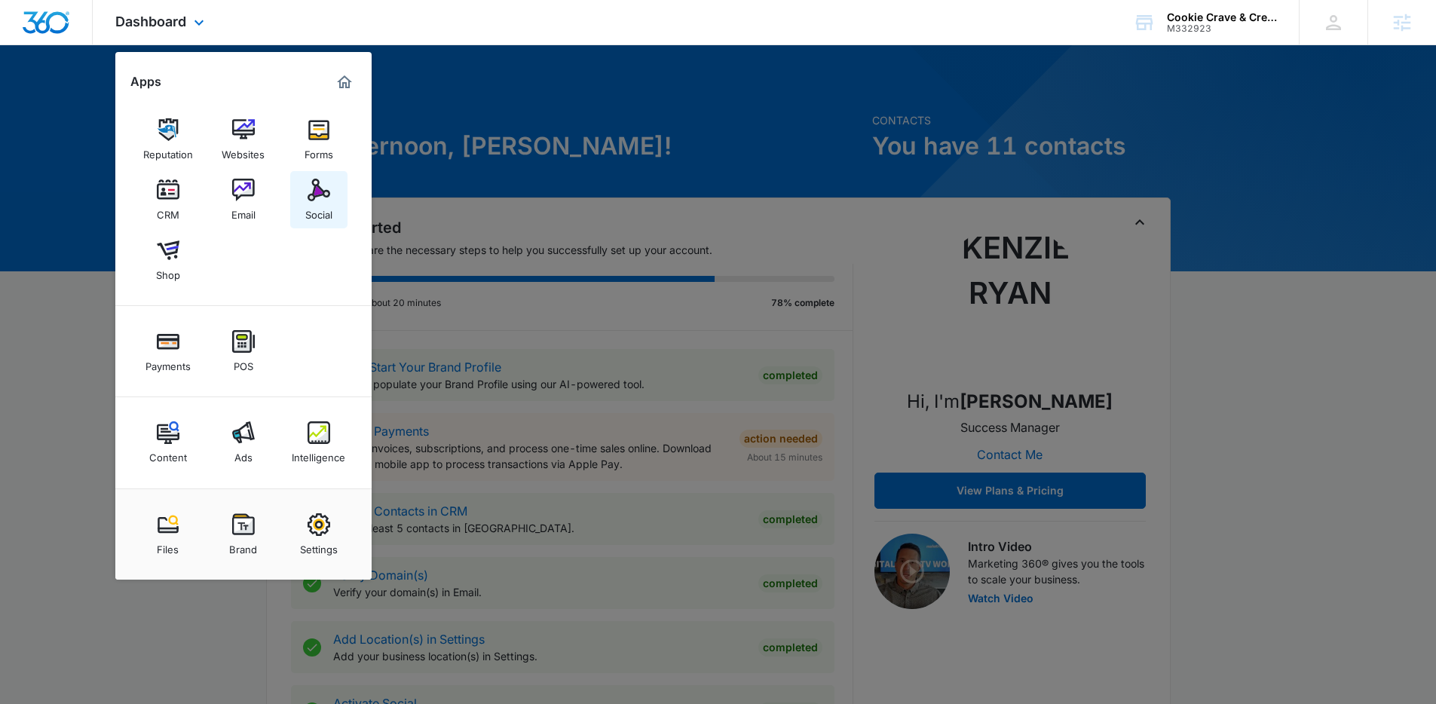
click at [314, 191] on img at bounding box center [319, 190] width 23 height 23
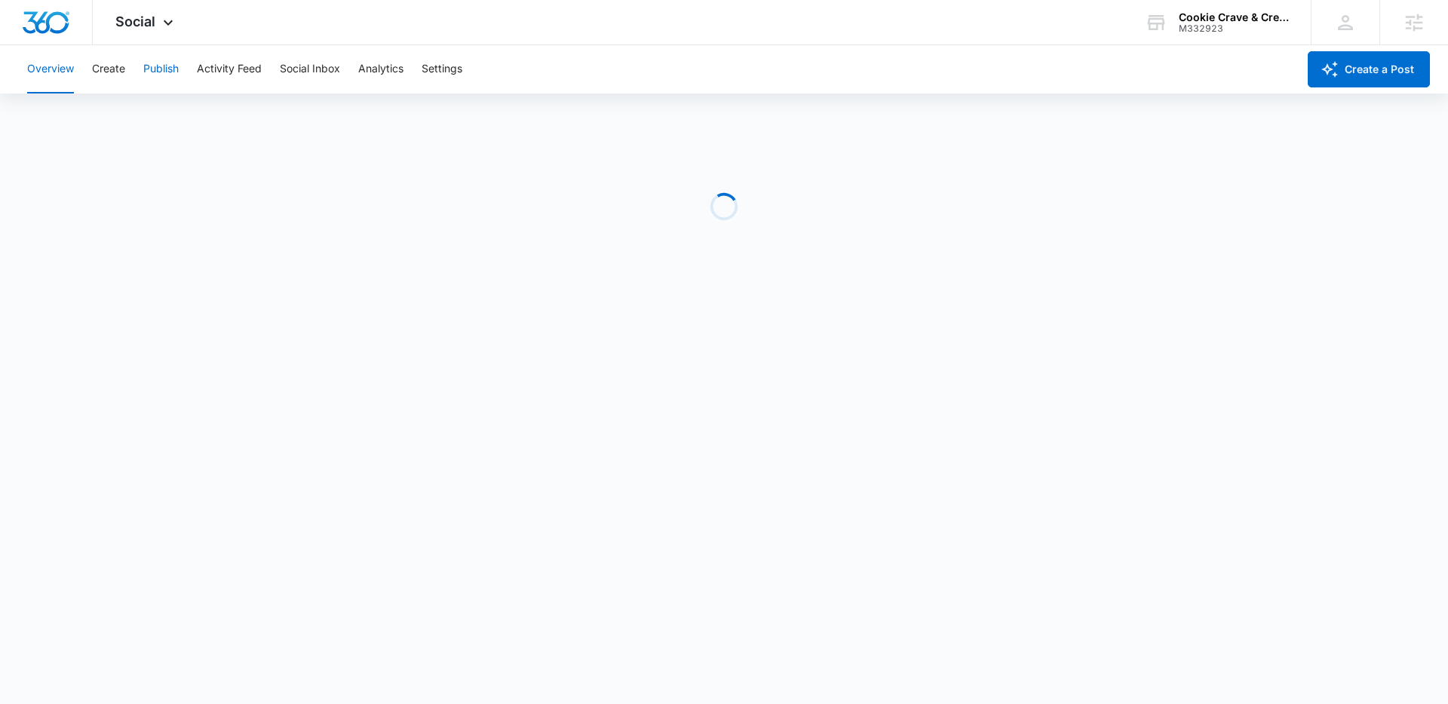
click at [149, 67] on button "Publish" at bounding box center [160, 69] width 35 height 48
click at [103, 74] on button "Create" at bounding box center [108, 69] width 33 height 48
click at [155, 71] on button "Publish" at bounding box center [160, 69] width 35 height 48
click at [124, 116] on button "Schedules" at bounding box center [115, 115] width 51 height 42
click at [69, 120] on button "Calendar" at bounding box center [49, 115] width 44 height 42
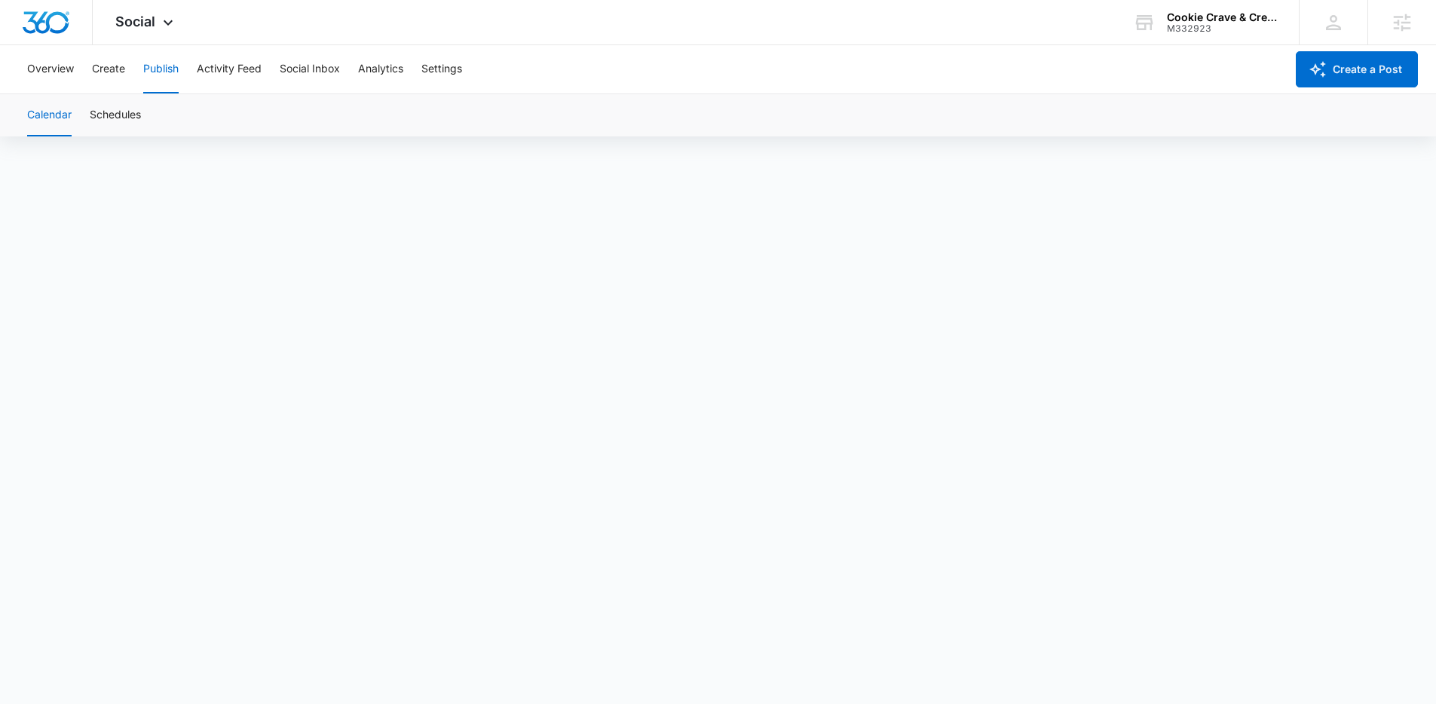
scroll to position [11, 0]
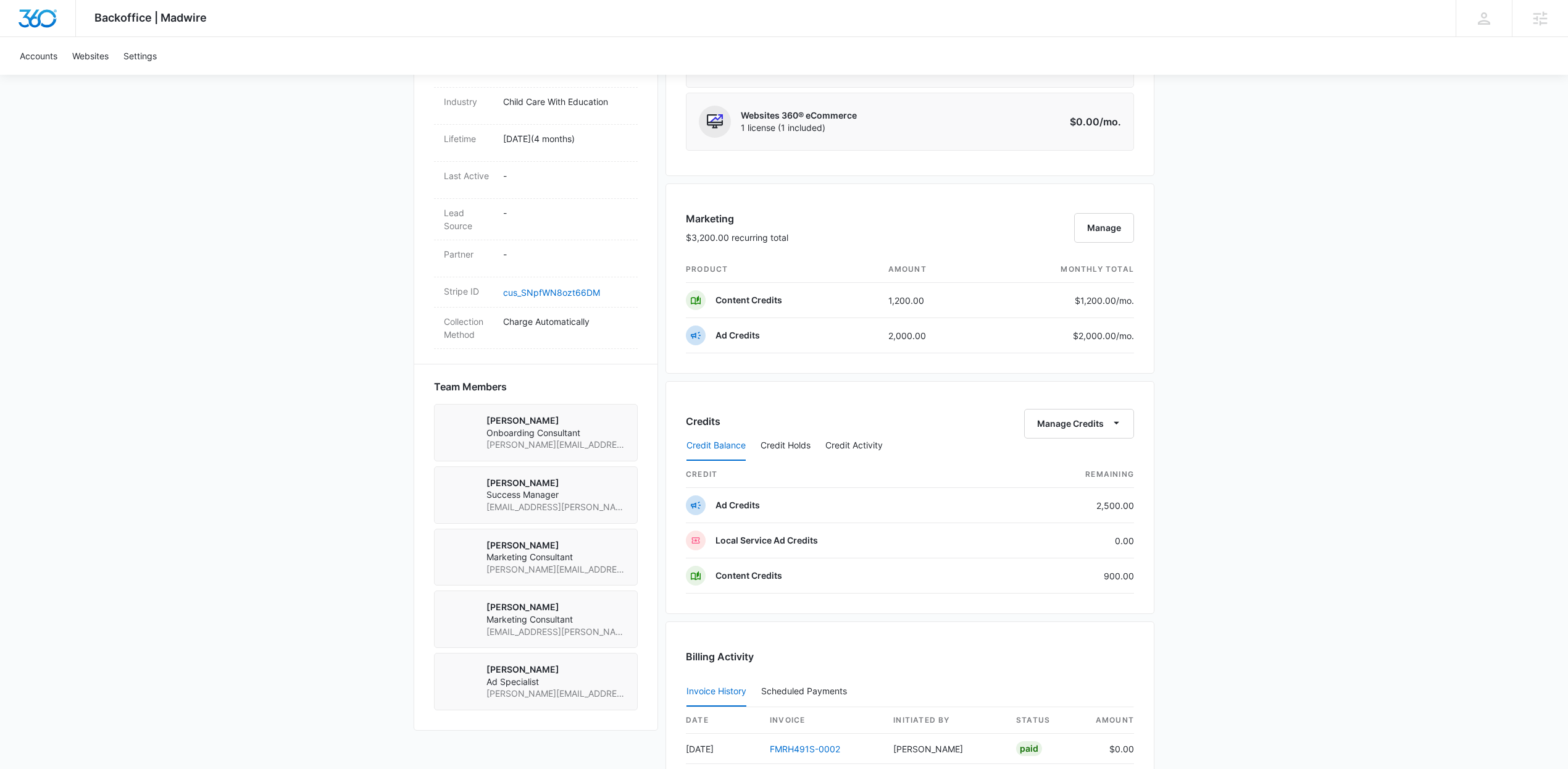
scroll to position [606, 0]
click at [1319, 584] on div "Backoffice | Madwire Apps Settings [PERSON_NAME] [PERSON_NAME][EMAIL_ADDRESS][D…" at bounding box center [784, 199] width 1568 height 1610
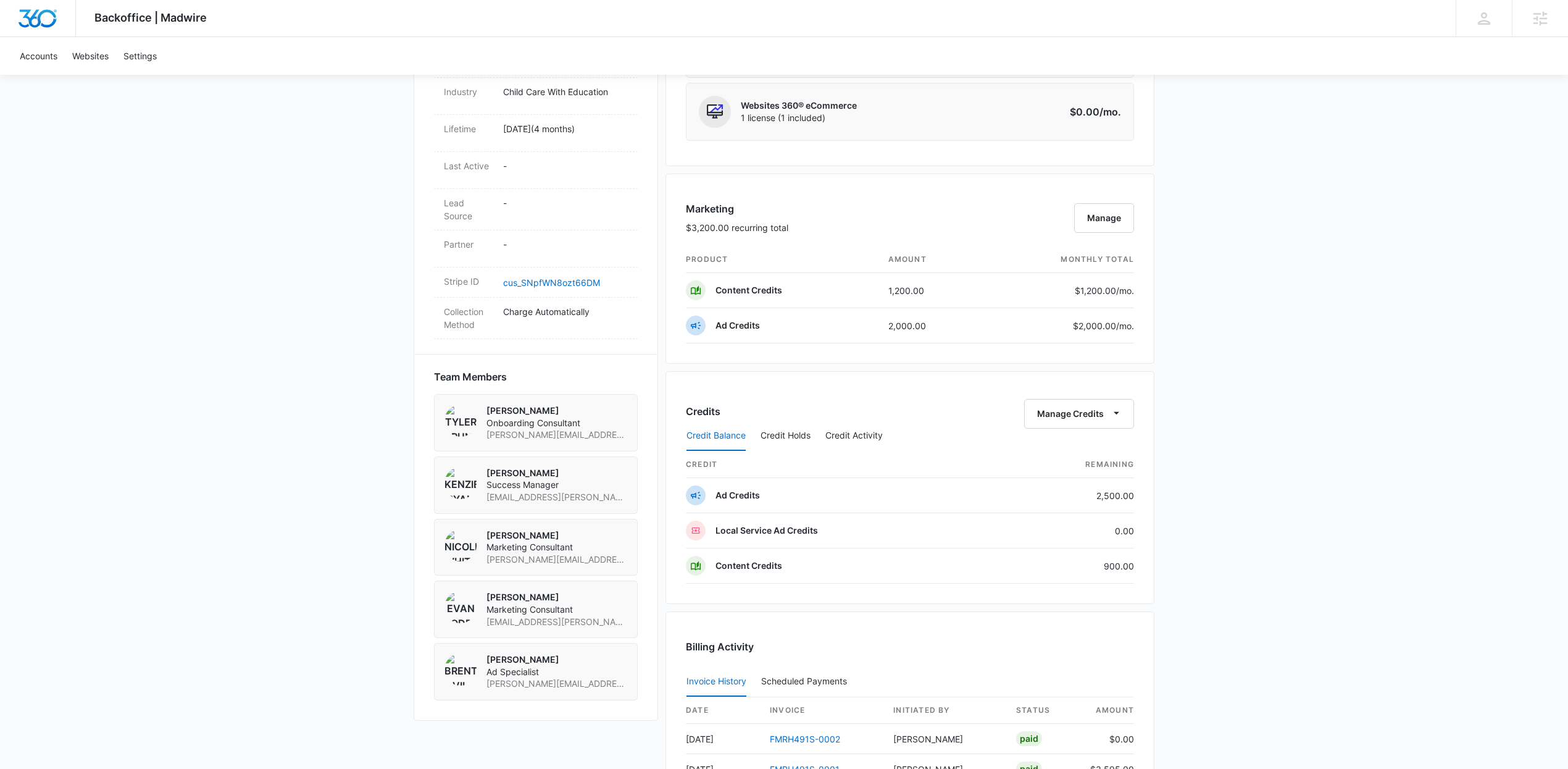
scroll to position [618, 0]
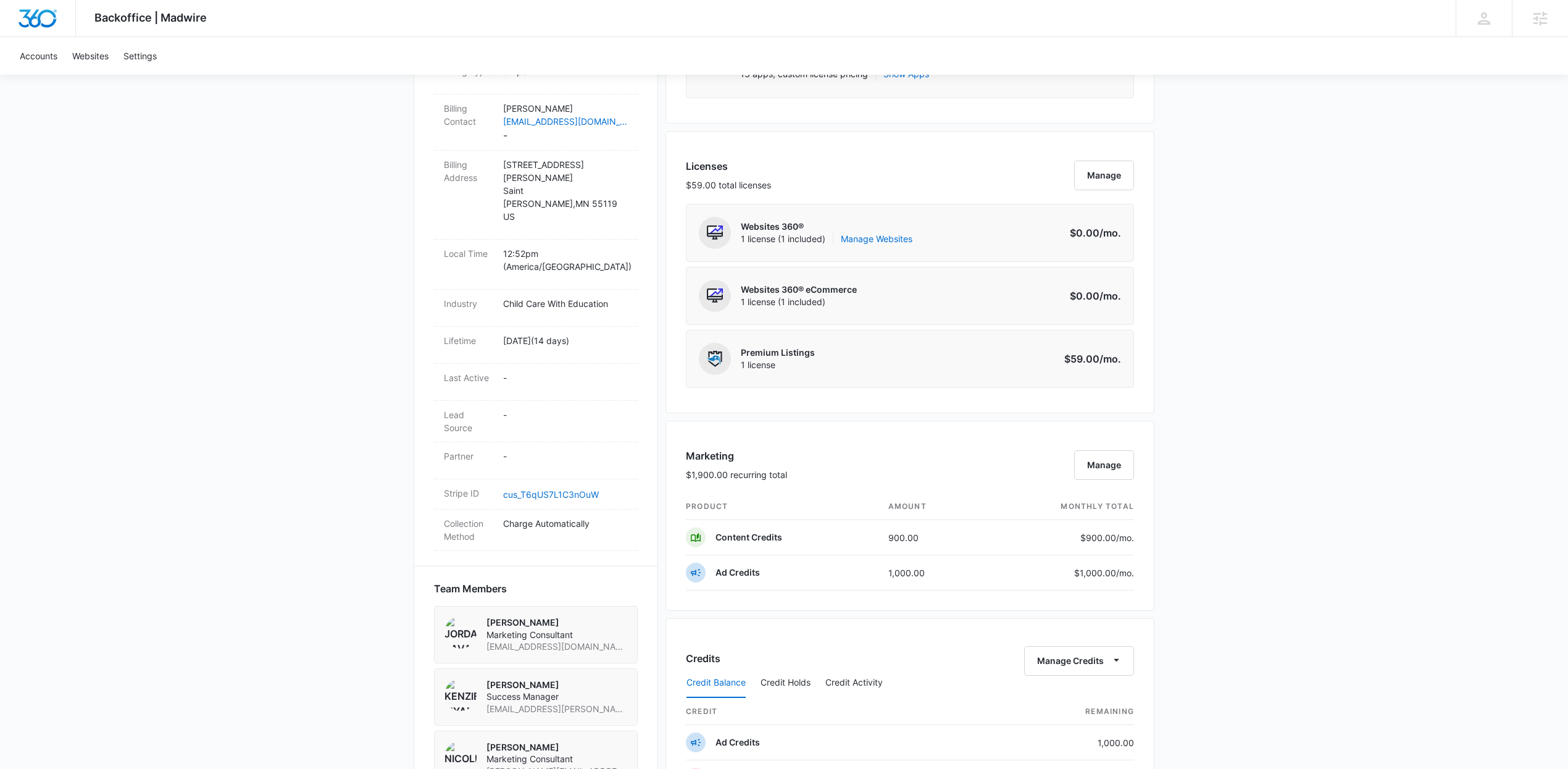
scroll to position [522, 0]
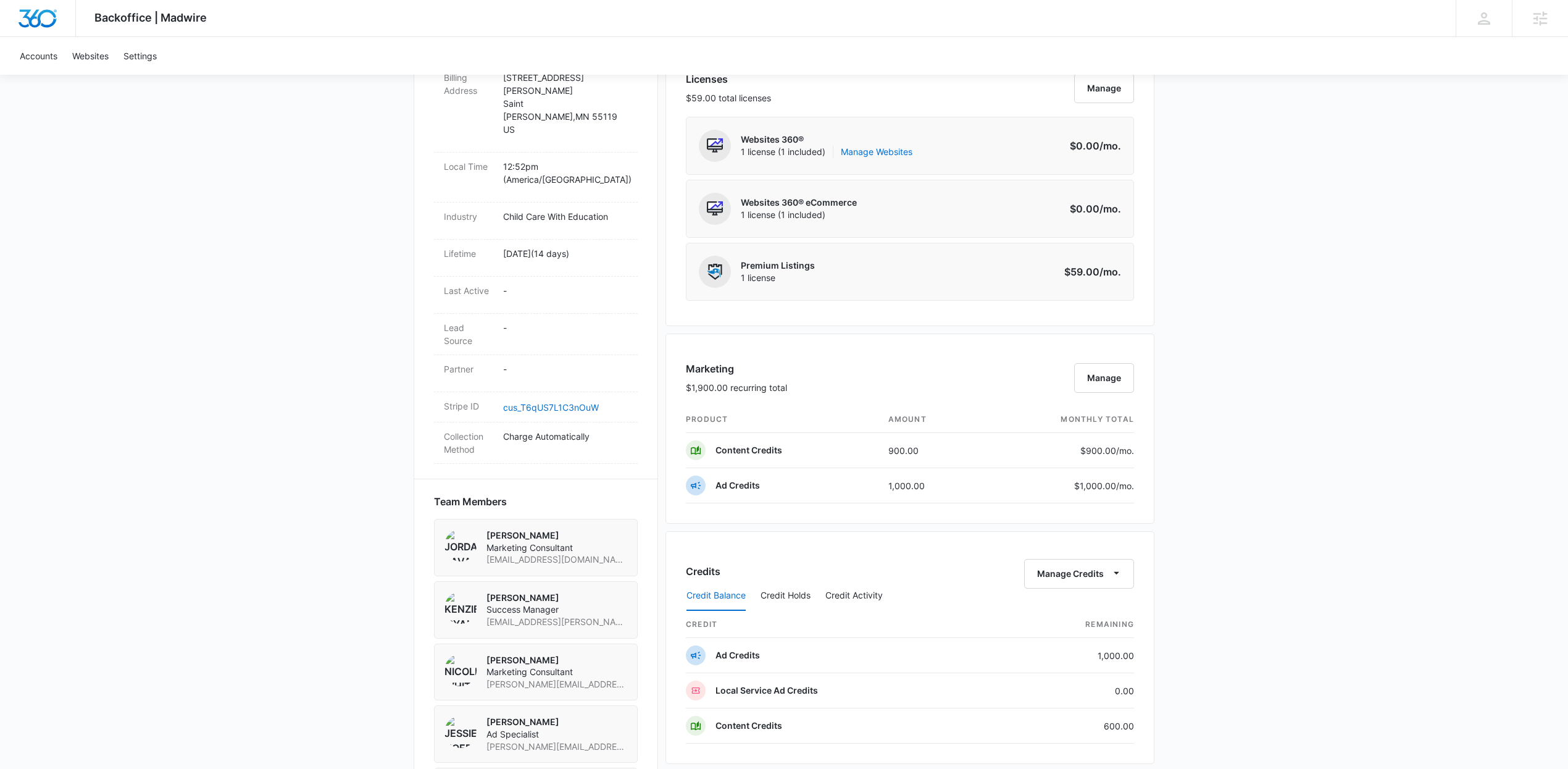
click at [1404, 360] on div "Backoffice | Madwire Apps Settings [PERSON_NAME] [PERSON_NAME][EMAIL_ADDRESS][D…" at bounding box center [784, 314] width 1568 height 1673
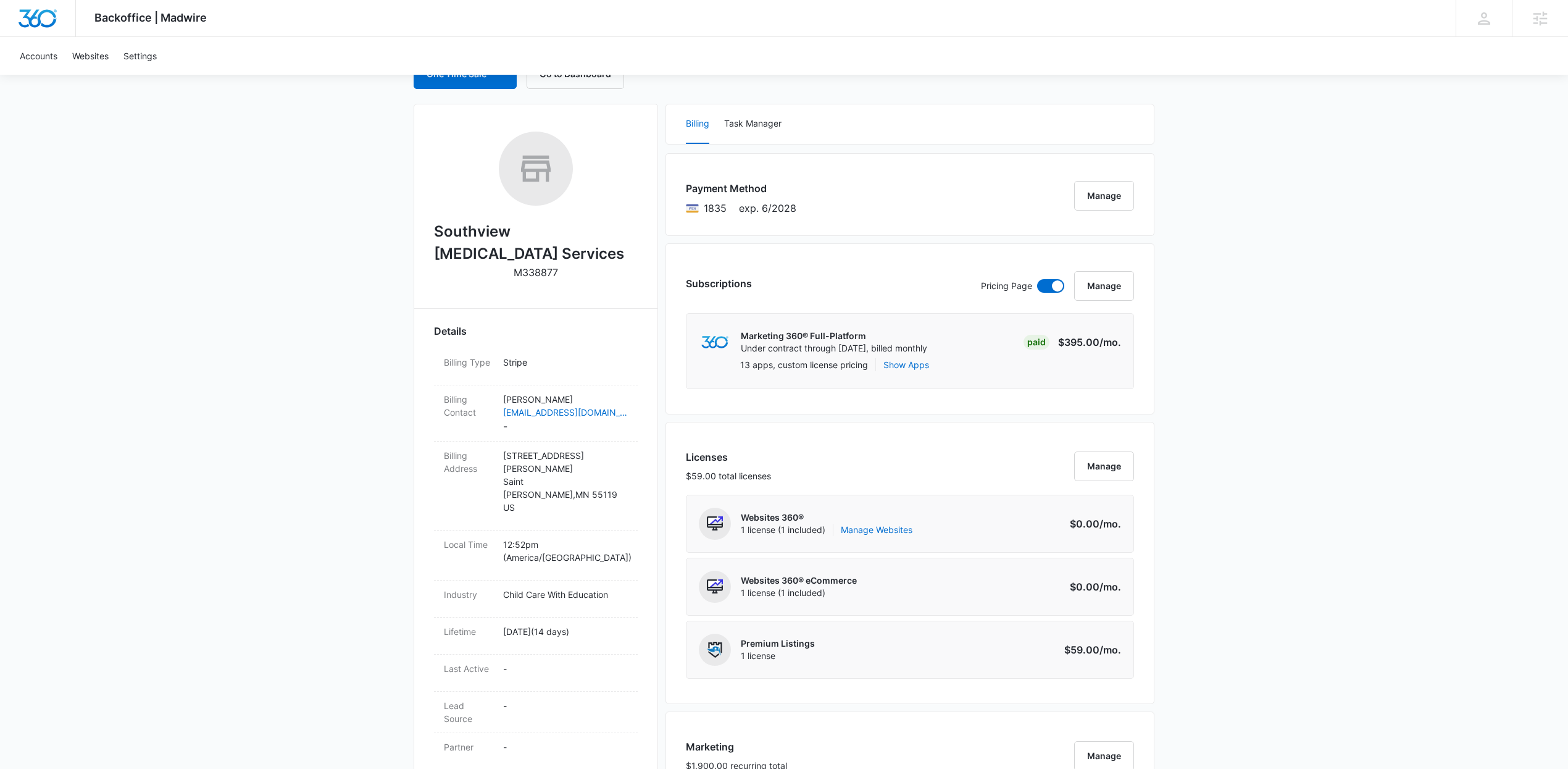
scroll to position [0, 0]
